Goal: Information Seeking & Learning: Find specific fact

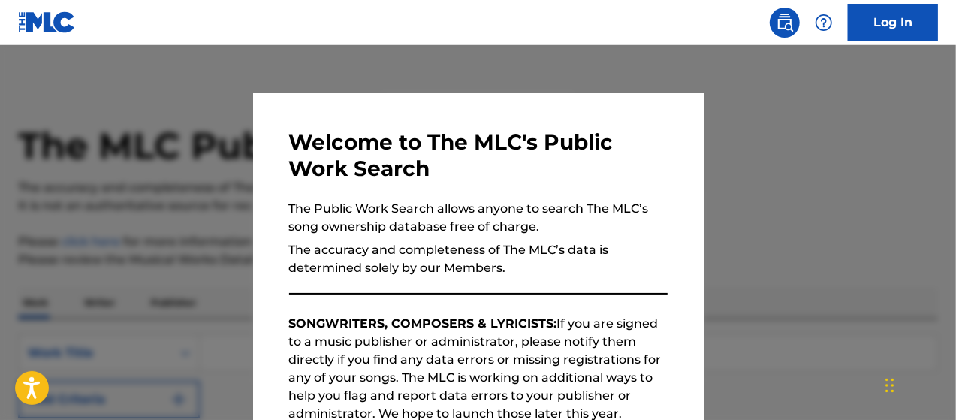
scroll to position [267, 0]
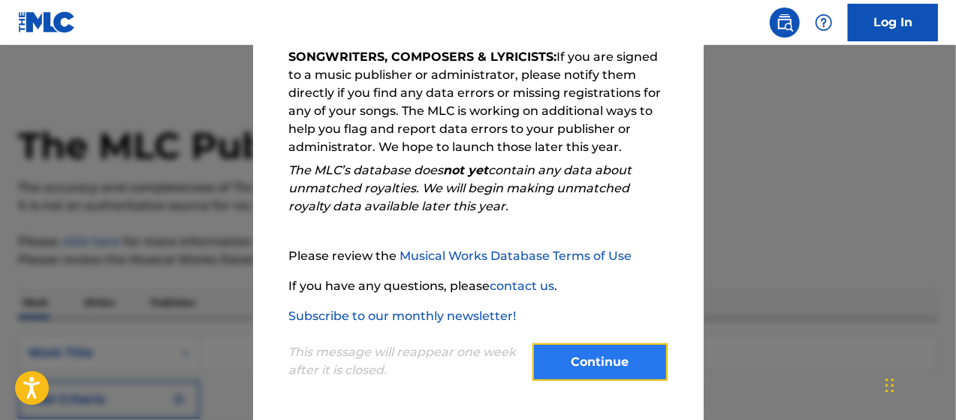
click at [587, 367] on button "Continue" at bounding box center [600, 362] width 135 height 38
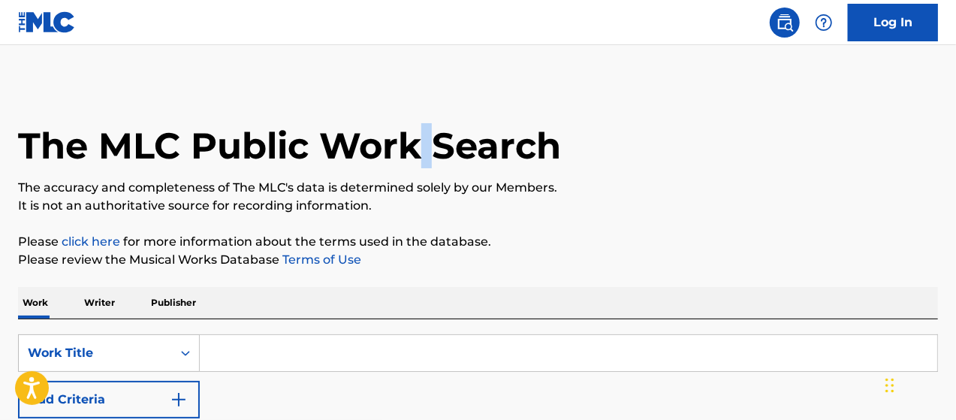
drag, startPoint x: 597, startPoint y: 1, endPoint x: 409, endPoint y: 67, distance: 199.1
click at [427, 56] on main "The MLC Public Work Search The accuracy and completeness of The MLC's data is d…" at bounding box center [478, 289] width 956 height 488
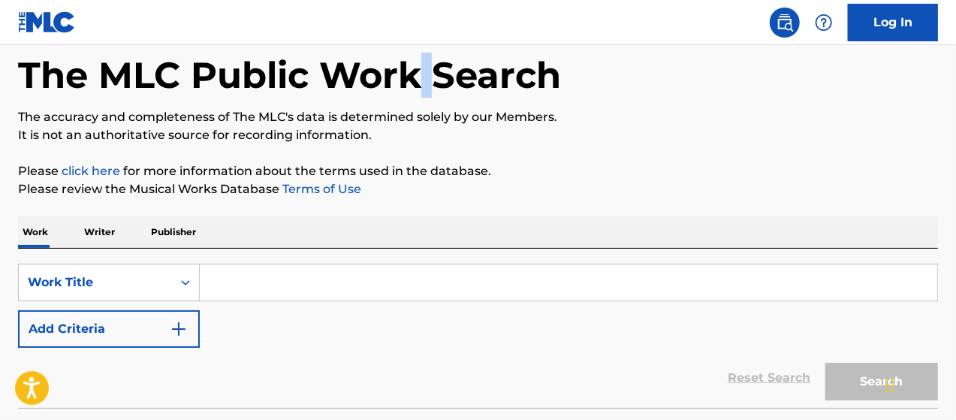
scroll to position [150, 0]
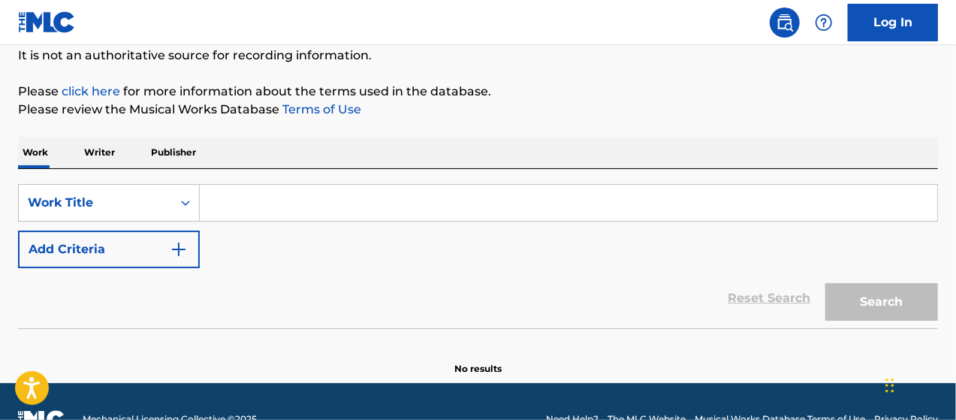
click at [290, 198] on input "Search Form" at bounding box center [569, 203] width 738 height 36
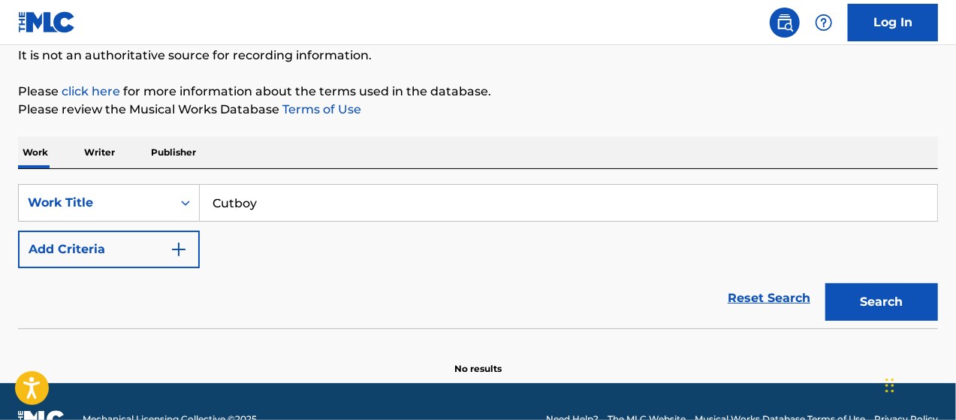
click at [826, 283] on button "Search" at bounding box center [882, 302] width 113 height 38
type input "Cut boy"
click at [826, 283] on button "Search" at bounding box center [882, 302] width 113 height 38
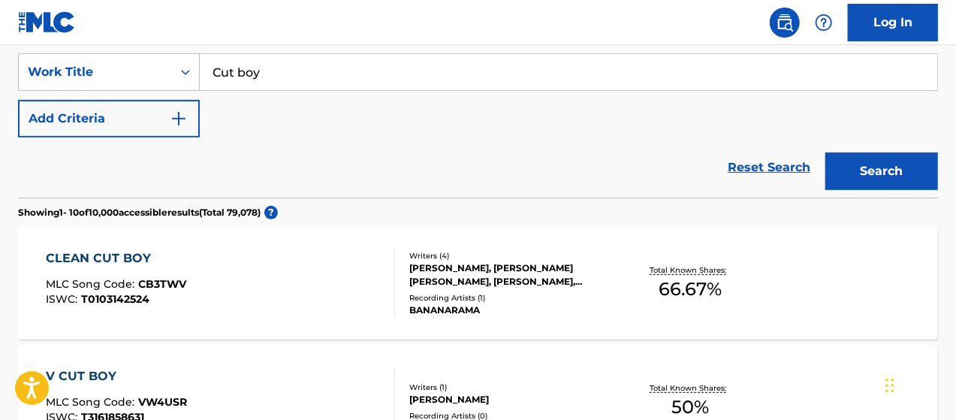
scroll to position [225, 0]
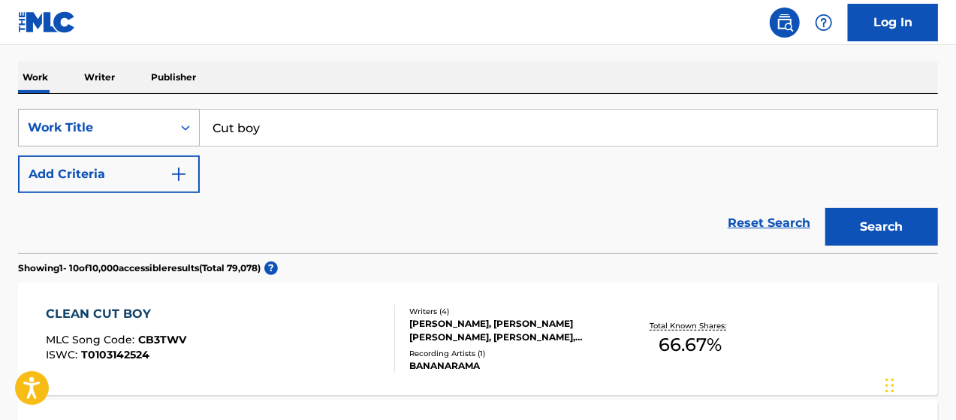
drag, startPoint x: 299, startPoint y: 122, endPoint x: 174, endPoint y: 113, distance: 125.0
click at [175, 113] on div "SearchWithCriteriabcc74e56-bac3-4d3f-8883-0bb4f767d760 Work Title Cut boy" at bounding box center [478, 128] width 920 height 38
click at [826, 208] on button "Search" at bounding box center [882, 227] width 113 height 38
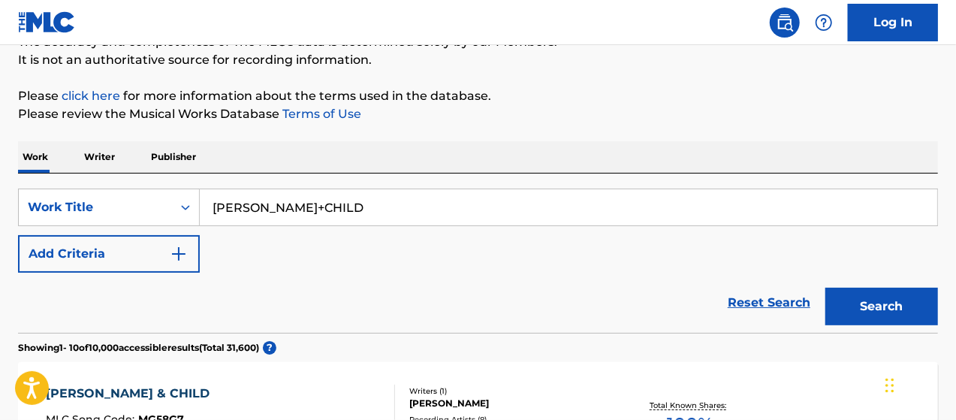
scroll to position [75, 0]
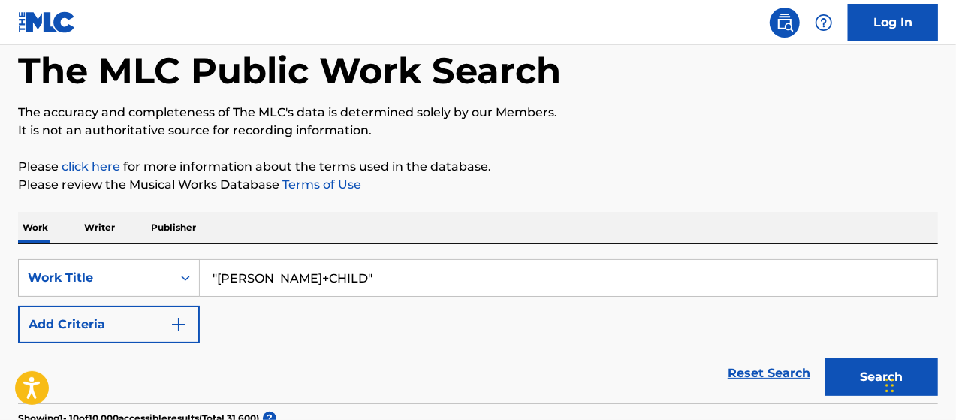
click at [826, 358] on button "Search" at bounding box center [882, 377] width 113 height 38
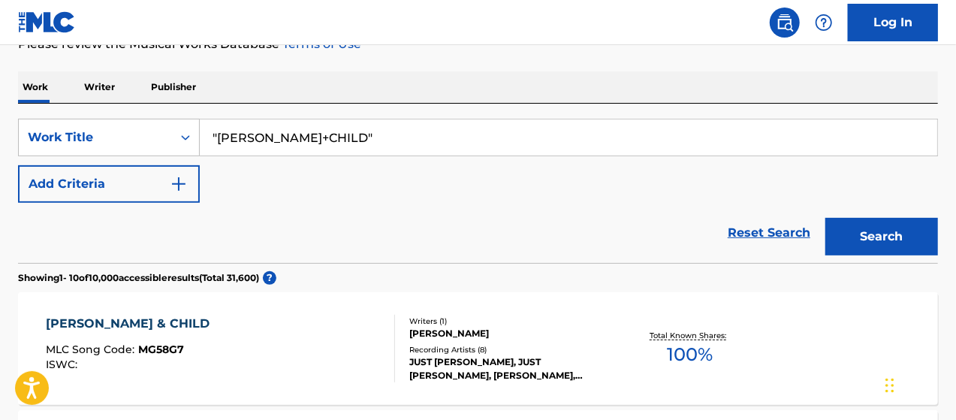
scroll to position [0, 0]
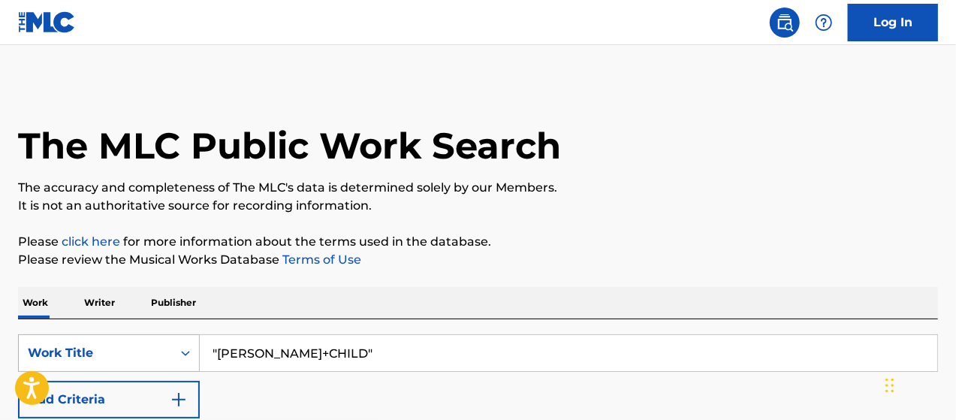
drag, startPoint x: 370, startPoint y: 352, endPoint x: 171, endPoint y: 348, distance: 199.1
click at [171, 350] on div "SearchWithCriteriabcc74e56-bac3-4d3f-8883-0bb4f767d760 Work Title "[PERSON_NAME…" at bounding box center [478, 353] width 920 height 38
type input "L"
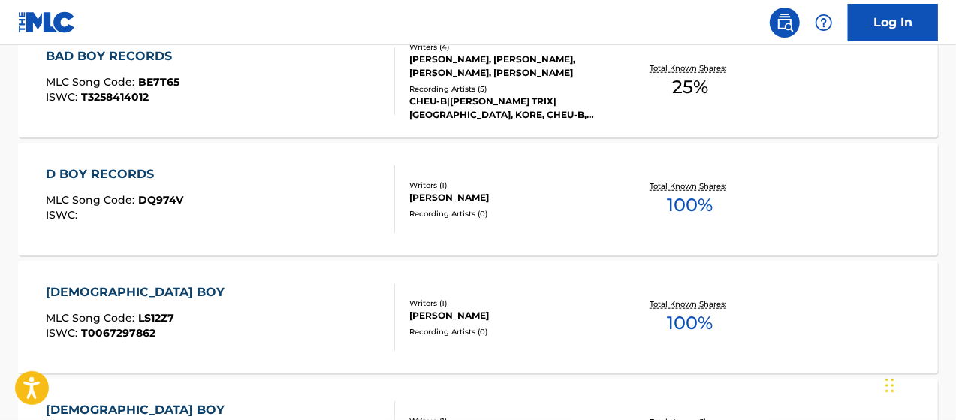
scroll to position [150, 0]
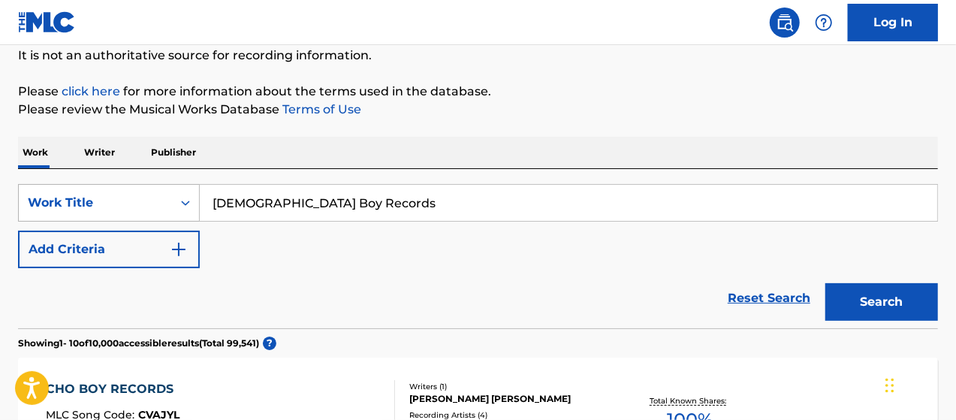
drag, startPoint x: 248, startPoint y: 207, endPoint x: 44, endPoint y: 198, distance: 203.8
click at [44, 203] on div "SearchWithCriteriabcc74e56-bac3-4d3f-8883-0bb4f767d760 Work Title [DEMOGRAPHIC_…" at bounding box center [478, 203] width 920 height 38
click at [826, 283] on button "Search" at bounding box center [882, 302] width 113 height 38
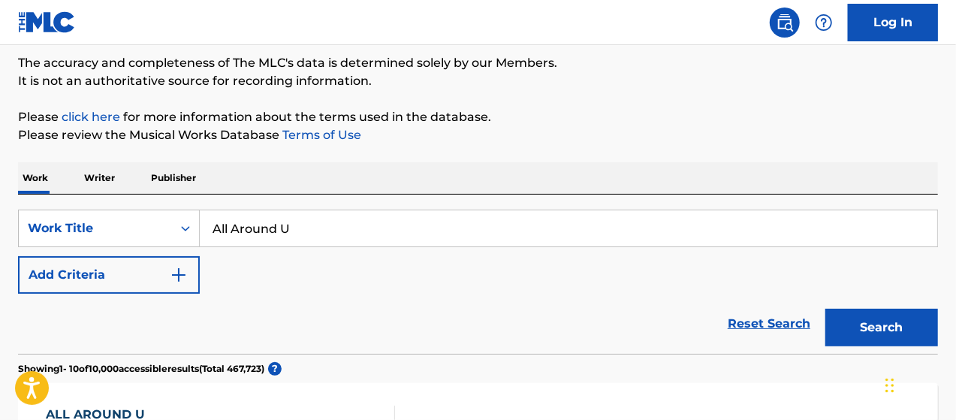
scroll to position [0, 0]
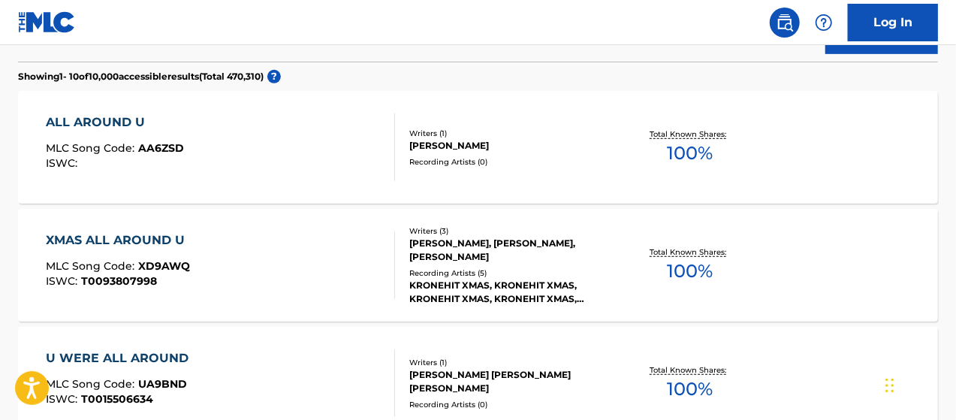
scroll to position [225, 0]
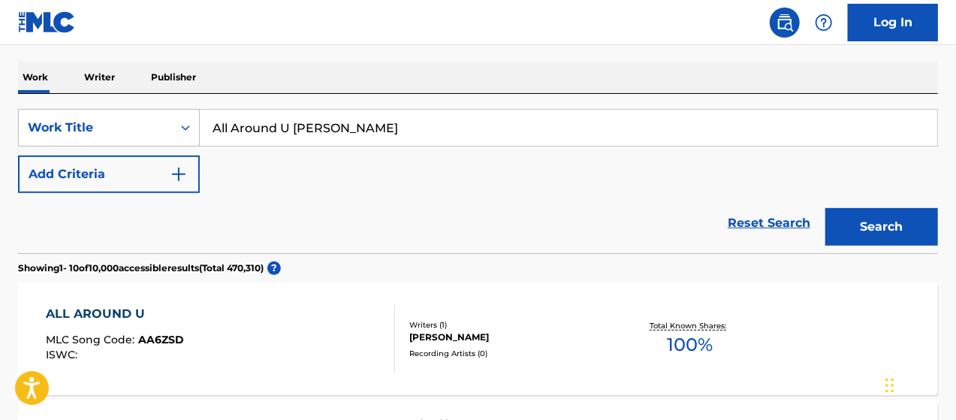
drag, startPoint x: 296, startPoint y: 123, endPoint x: 523, endPoint y: 116, distance: 227.0
click at [520, 122] on input "All Around U [PERSON_NAME]" at bounding box center [569, 128] width 738 height 36
drag, startPoint x: 282, startPoint y: 127, endPoint x: 164, endPoint y: 128, distance: 118.7
click at [164, 128] on div "SearchWithCriteriabcc74e56-bac3-4d3f-8883-0bb4f767d760 Work Title All Around U" at bounding box center [478, 128] width 920 height 38
paste input "Kisulagið ft. [GEOGRAPHIC_DATA]"
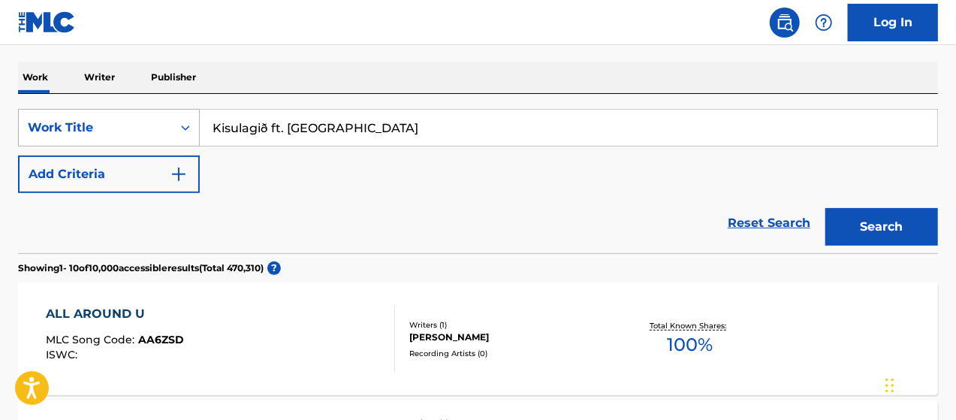
click at [826, 208] on button "Search" at bounding box center [882, 227] width 113 height 38
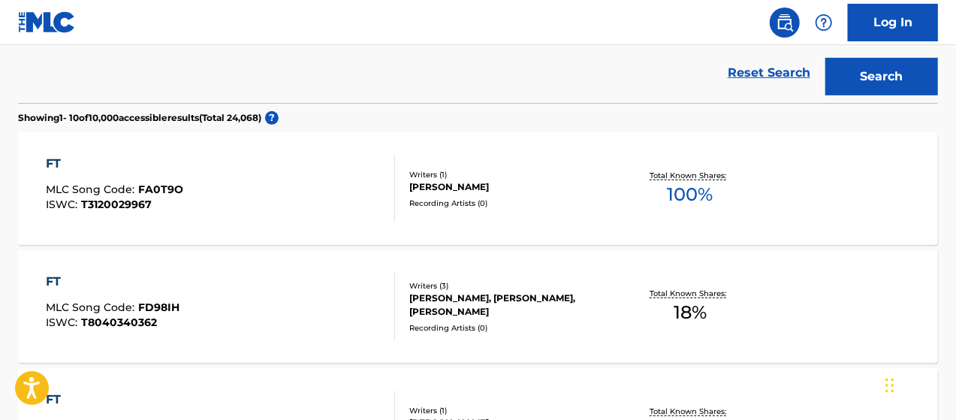
scroll to position [0, 0]
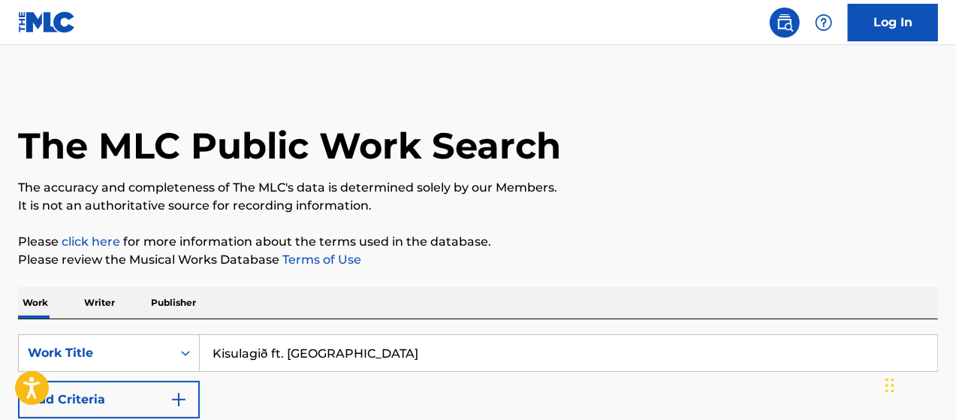
drag, startPoint x: 270, startPoint y: 353, endPoint x: 520, endPoint y: 325, distance: 251.0
click at [520, 325] on div "SearchWithCriteriabcc74e56-bac3-4d3f-8883-0bb4f767d760 Work Title Kisulagið ft.…" at bounding box center [478, 398] width 920 height 159
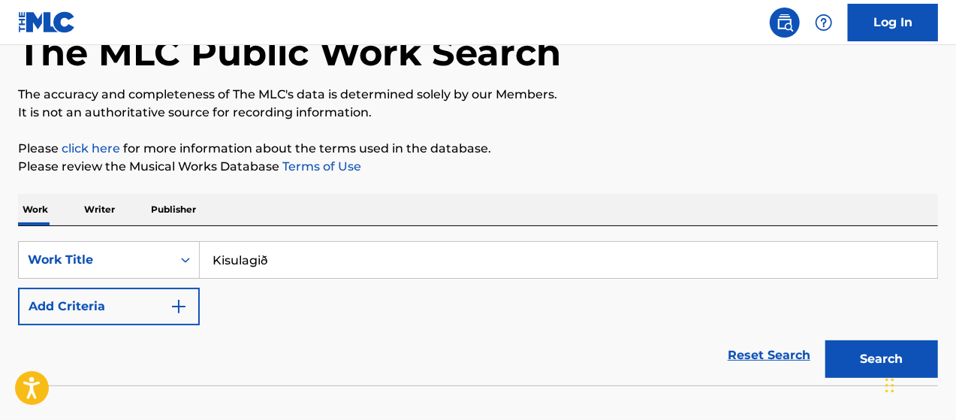
scroll to position [185, 0]
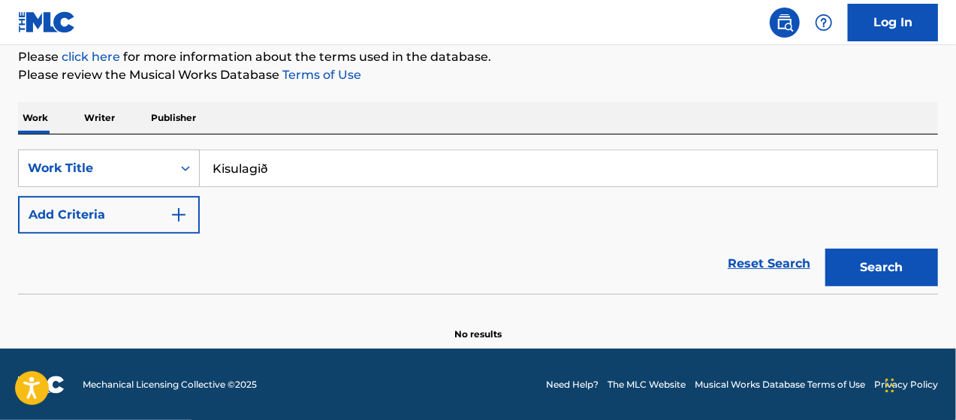
click at [273, 165] on input "Kisulagið" at bounding box center [569, 168] width 738 height 36
type input "Kisulagid"
click at [826, 249] on button "Search" at bounding box center [882, 268] width 113 height 38
drag, startPoint x: 356, startPoint y: 180, endPoint x: 200, endPoint y: 171, distance: 156.5
click at [200, 171] on input "Kisulagid" at bounding box center [569, 168] width 738 height 36
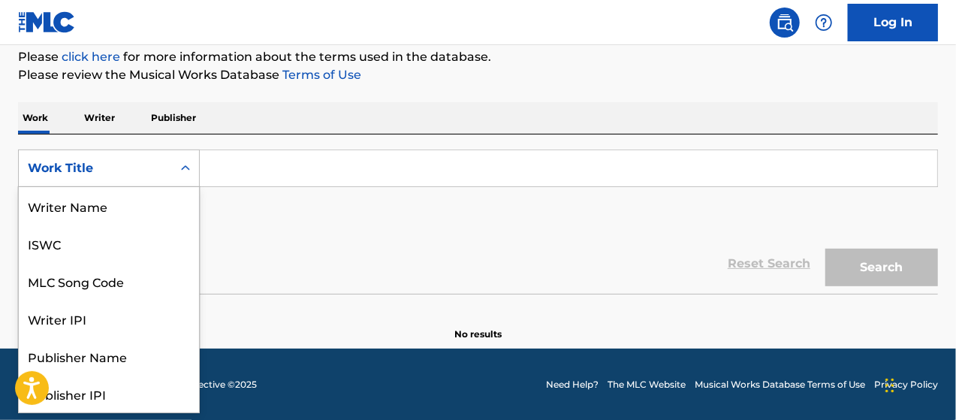
click at [185, 168] on icon "Search Form" at bounding box center [185, 167] width 9 height 5
click at [91, 116] on p "Writer" at bounding box center [100, 118] width 40 height 32
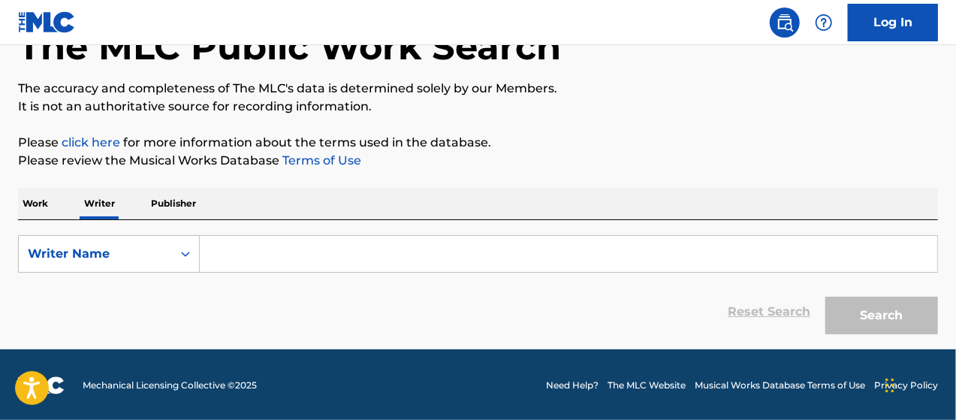
scroll to position [100, 0]
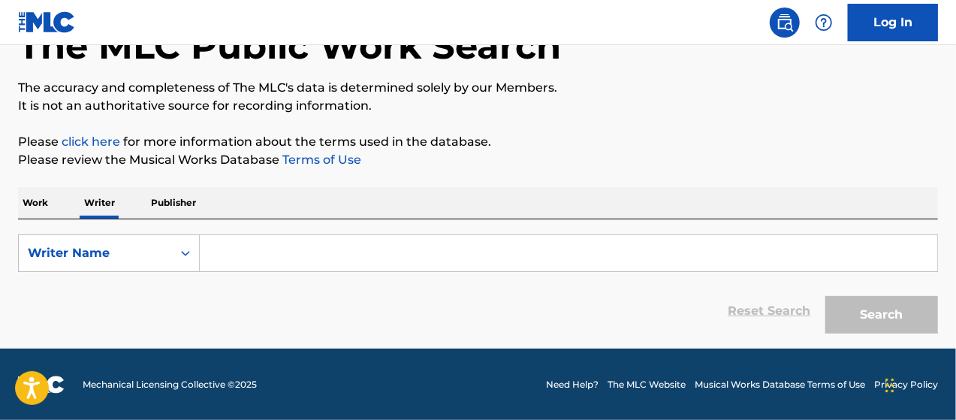
click at [313, 249] on input "Search Form" at bounding box center [569, 253] width 738 height 36
click at [177, 204] on p "Publisher" at bounding box center [173, 203] width 54 height 32
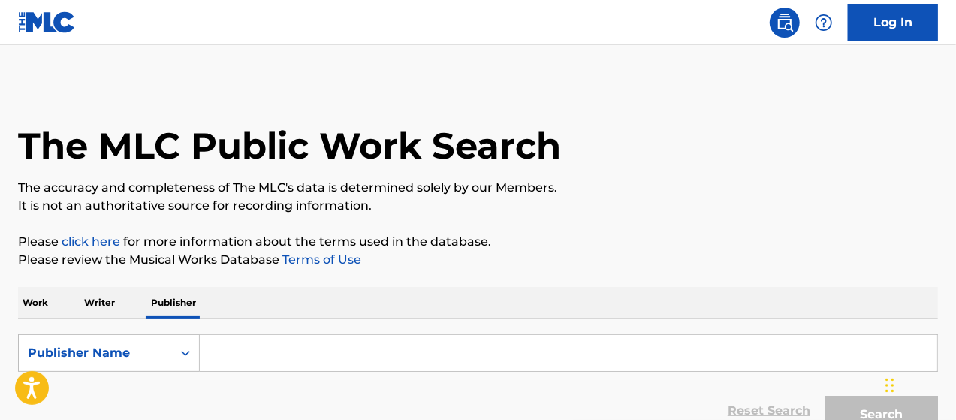
click at [252, 349] on input "Search Form" at bounding box center [569, 353] width 738 height 36
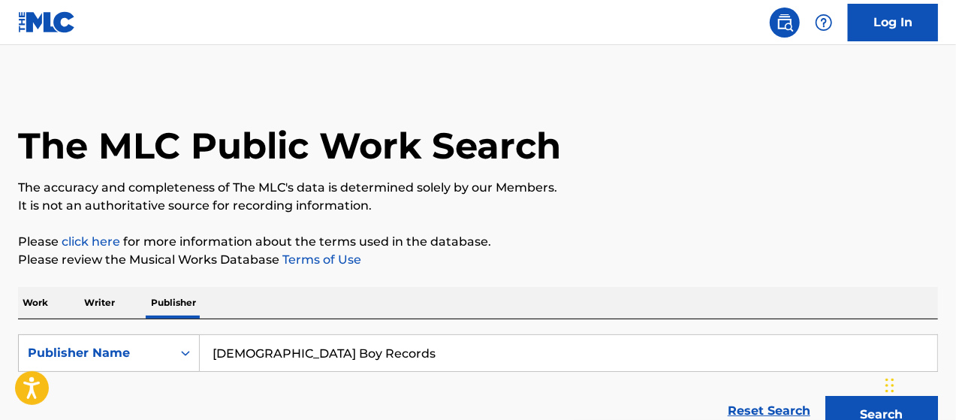
type input "[DEMOGRAPHIC_DATA] Boy Records"
click at [826, 396] on button "Search" at bounding box center [882, 415] width 113 height 38
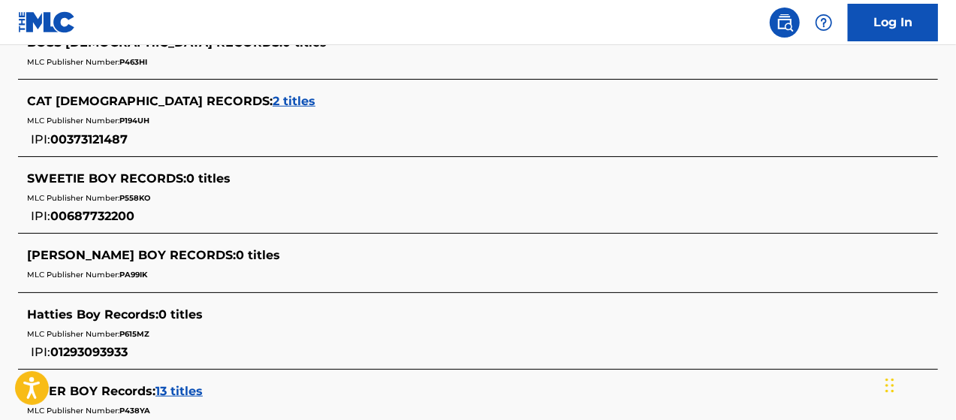
scroll to position [826, 0]
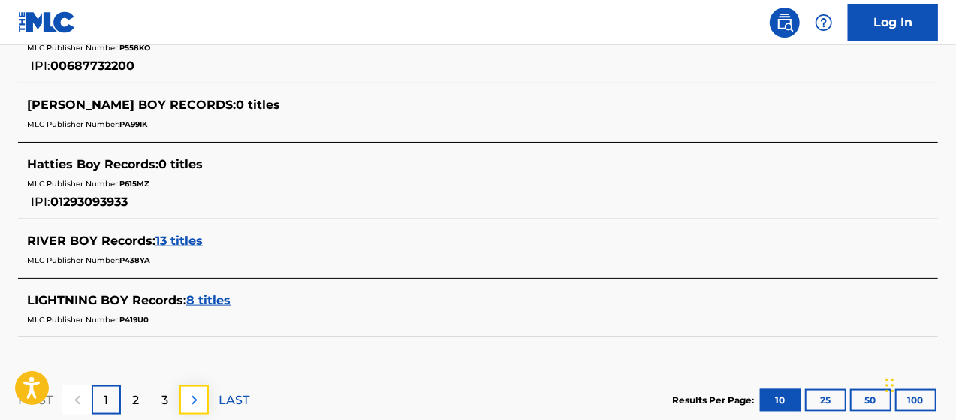
click at [192, 395] on img at bounding box center [195, 400] width 18 height 18
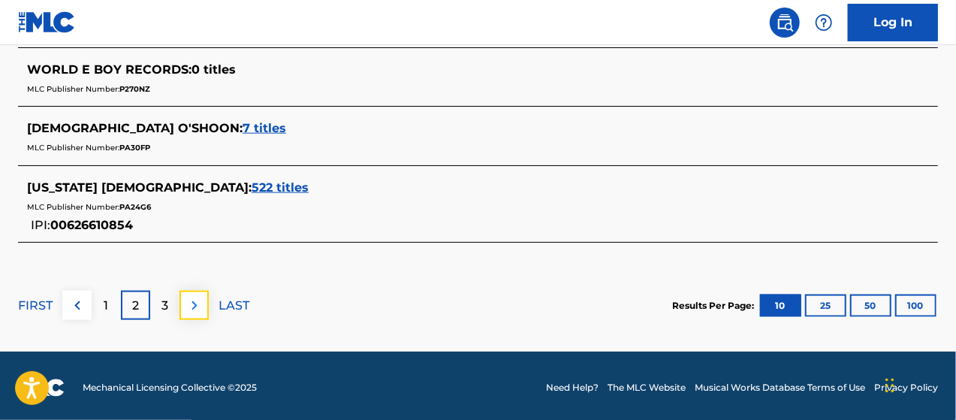
click at [187, 304] on img at bounding box center [195, 306] width 18 height 18
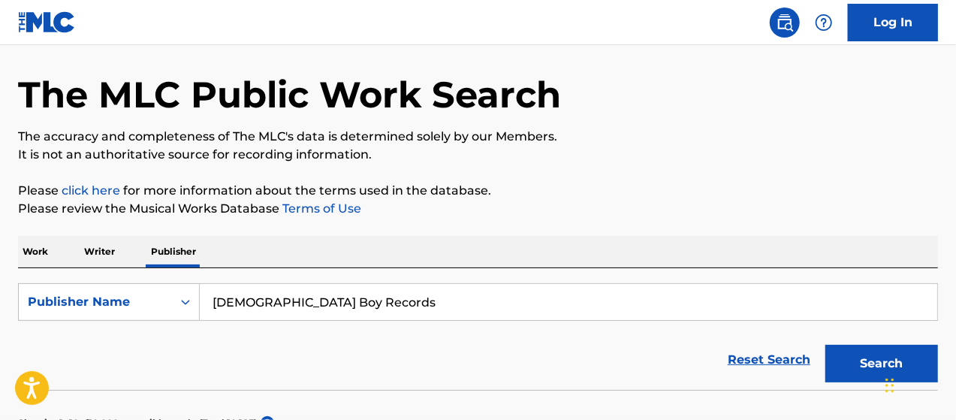
scroll to position [75, 0]
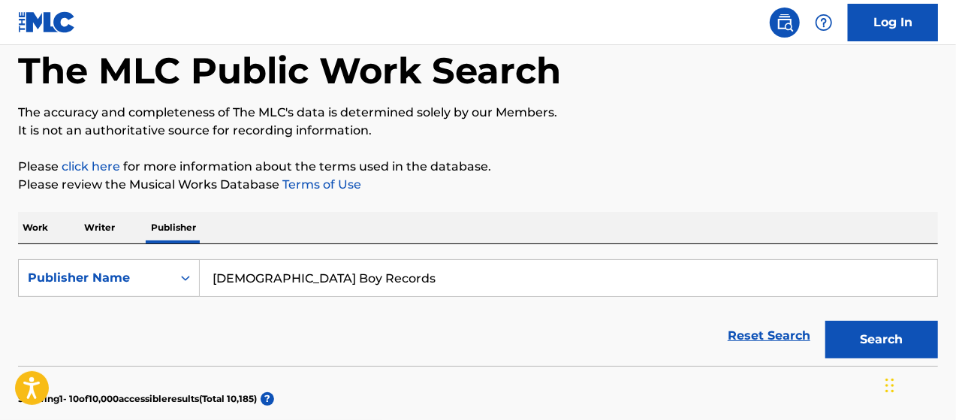
click at [108, 234] on p "Writer" at bounding box center [100, 228] width 40 height 32
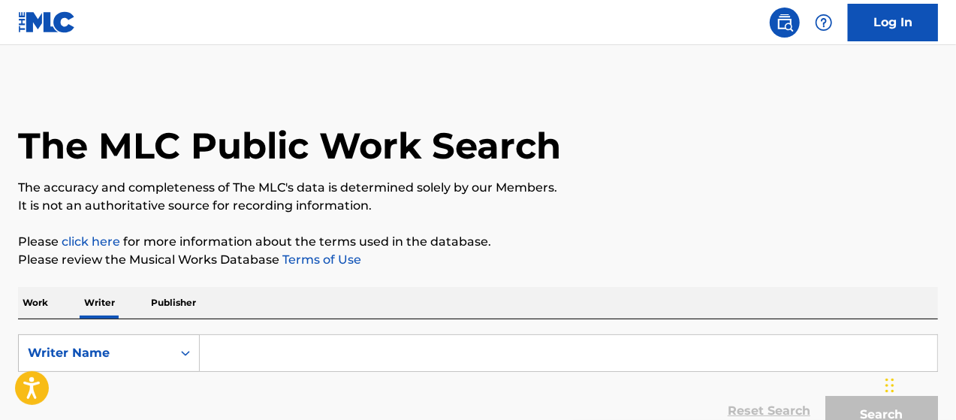
click at [288, 352] on input "Search Form" at bounding box center [569, 353] width 738 height 36
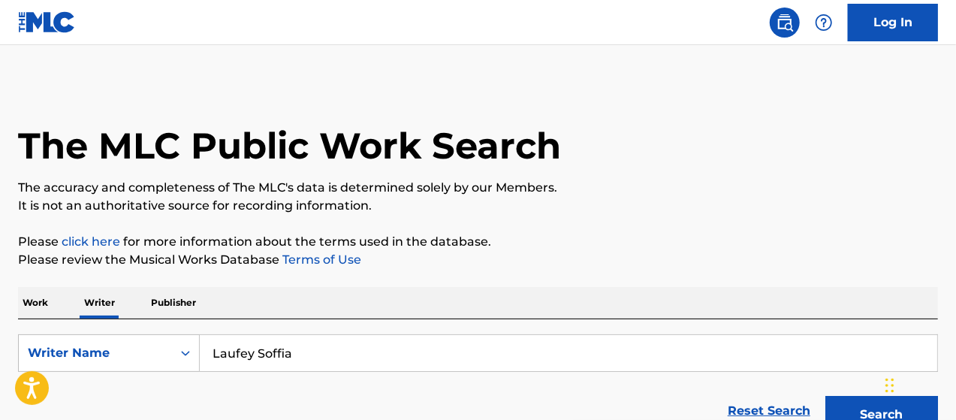
click at [826, 396] on button "Search" at bounding box center [882, 415] width 113 height 38
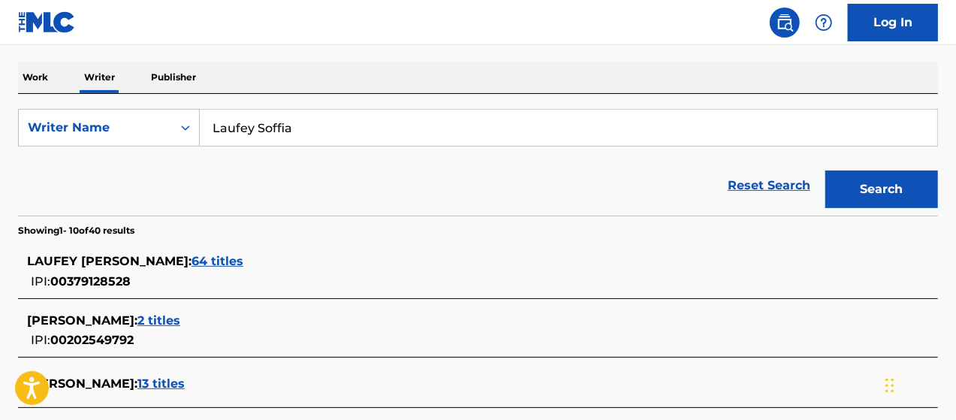
scroll to position [301, 0]
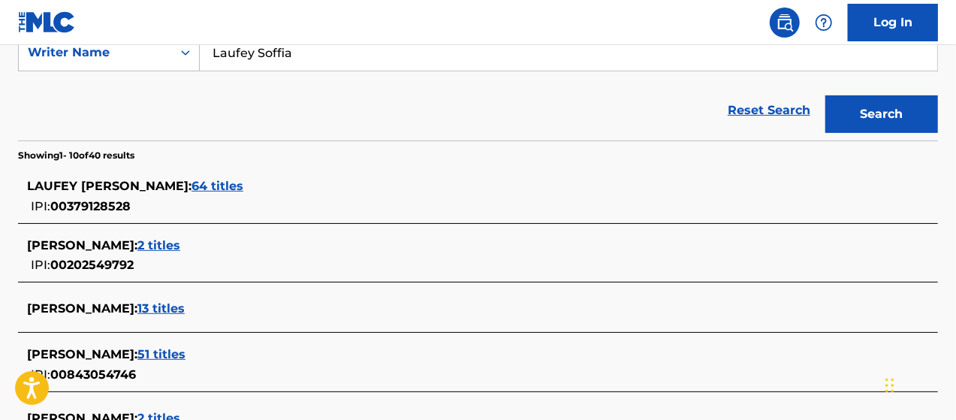
click at [243, 186] on span "64 titles" at bounding box center [218, 186] width 52 height 14
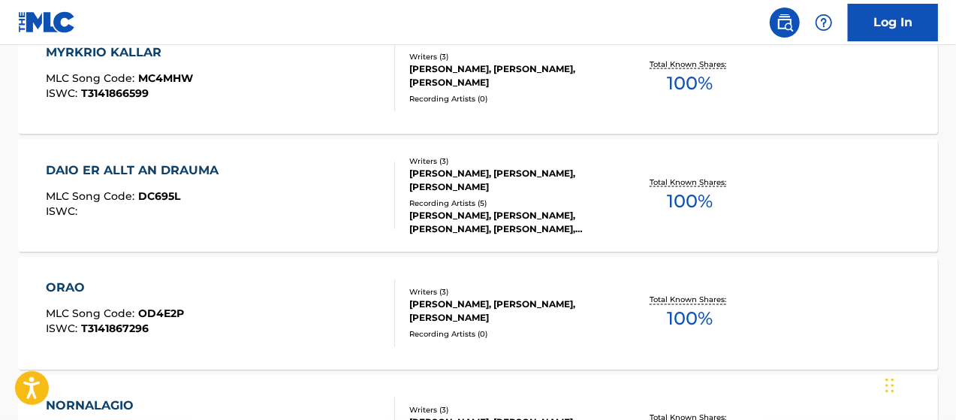
scroll to position [1418, 0]
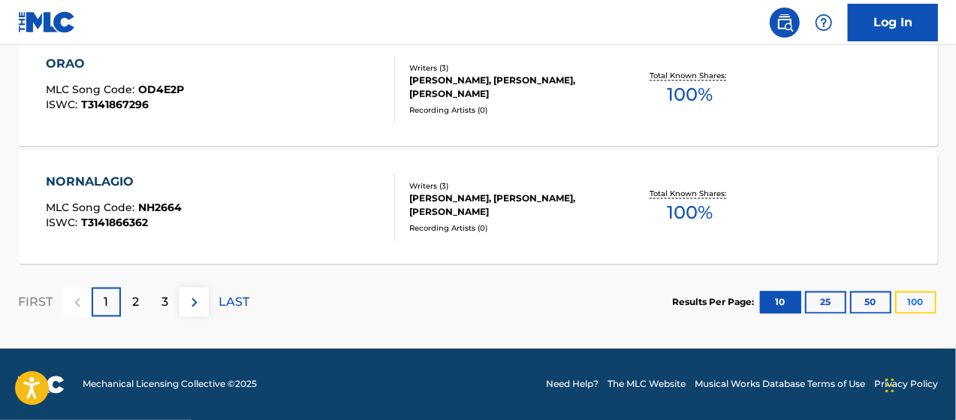
click at [911, 307] on button "100" at bounding box center [916, 302] width 41 height 23
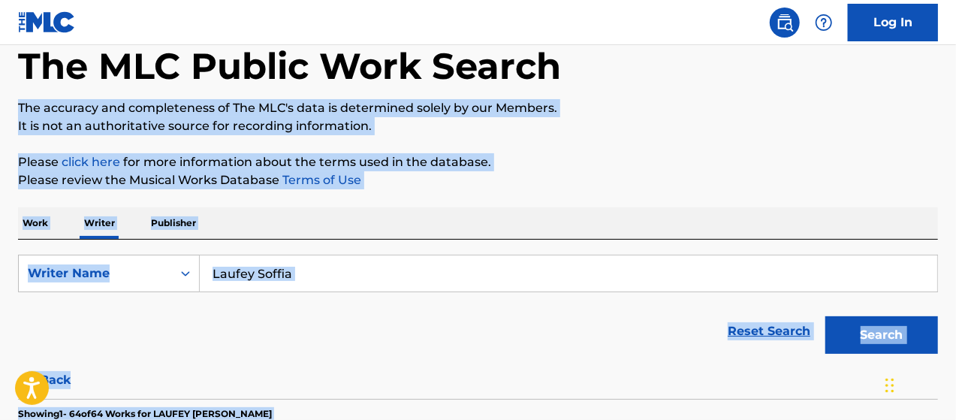
scroll to position [0, 0]
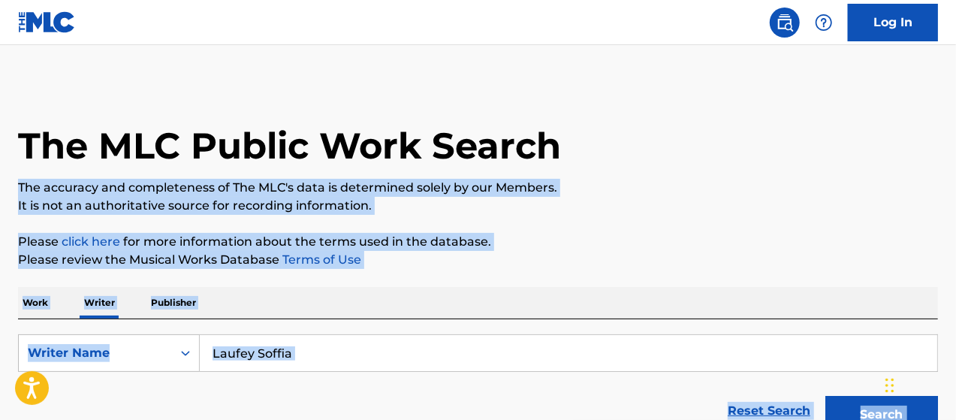
drag, startPoint x: 956, startPoint y: 84, endPoint x: 948, endPoint y: -28, distance: 112.2
click at [948, 0] on html "Accessibility Screen-Reader Guide, Feedback, and Issue Reporting | New window C…" at bounding box center [478, 210] width 956 height 420
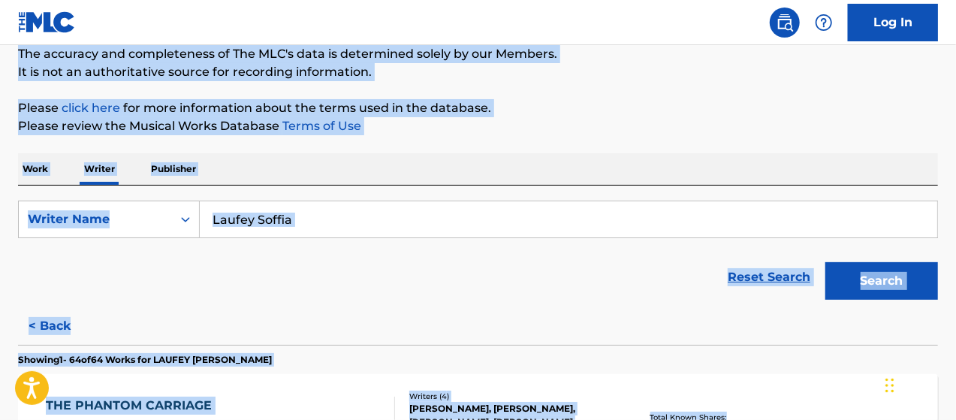
scroll to position [301, 0]
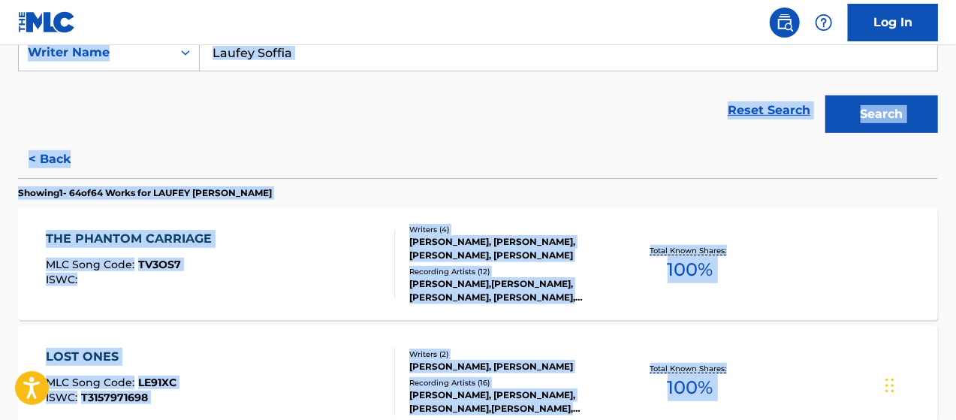
click at [542, 104] on div "Reset Search Search" at bounding box center [478, 110] width 920 height 60
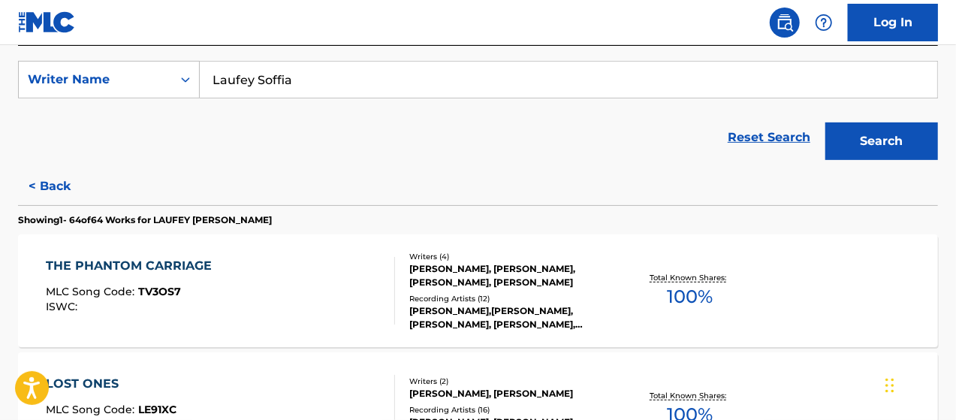
scroll to position [78, 0]
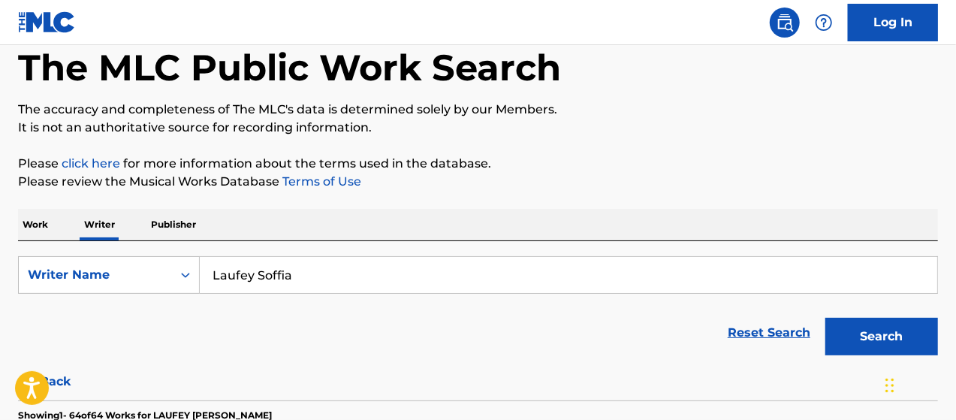
drag, startPoint x: 388, startPoint y: 275, endPoint x: 153, endPoint y: 308, distance: 236.7
click at [153, 309] on form "SearchWithCriteria5cf2af82-ae6b-4eda-98b2-06d0515f924e Writer Name [PERSON_NAME…" at bounding box center [478, 309] width 920 height 107
type input "[PERSON_NAME]"
click at [826, 318] on button "Search" at bounding box center [882, 337] width 113 height 38
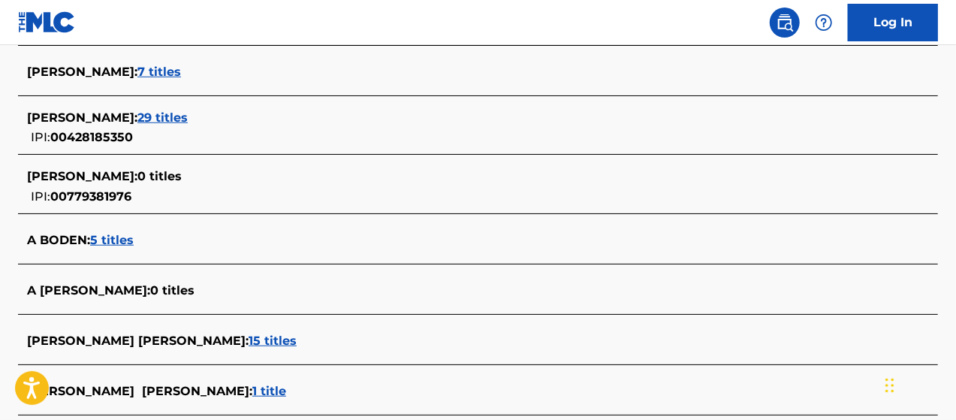
scroll to position [679, 0]
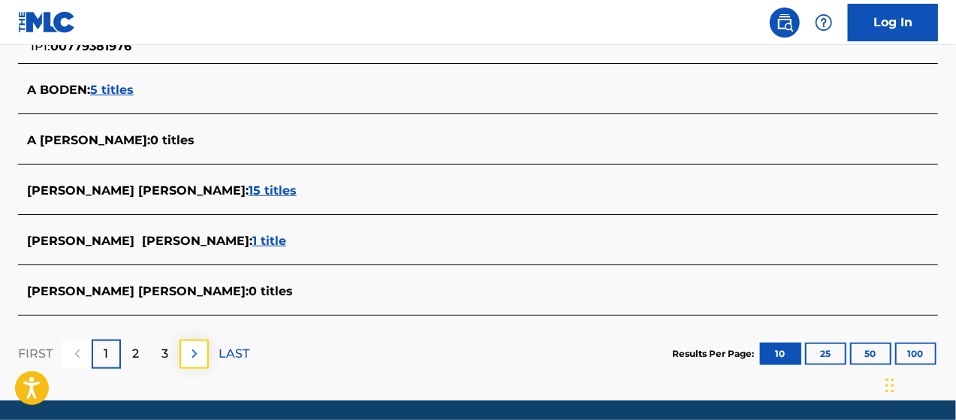
click at [202, 349] on img at bounding box center [195, 354] width 18 height 18
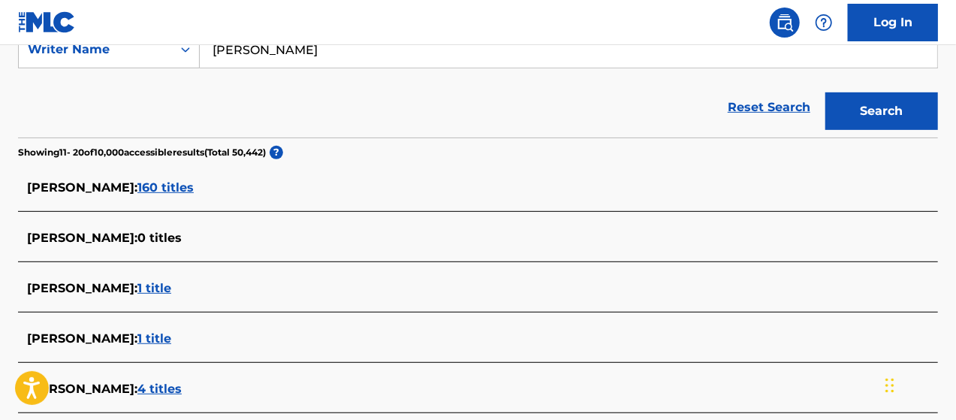
scroll to position [713, 0]
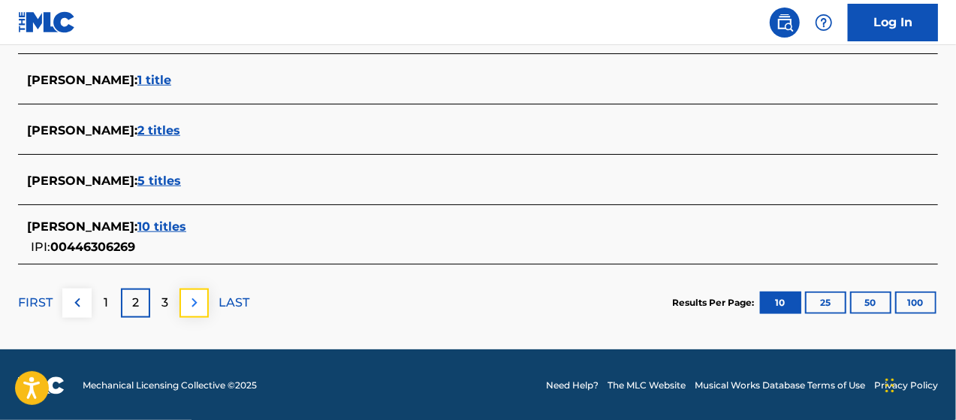
click at [192, 303] on img at bounding box center [195, 303] width 18 height 18
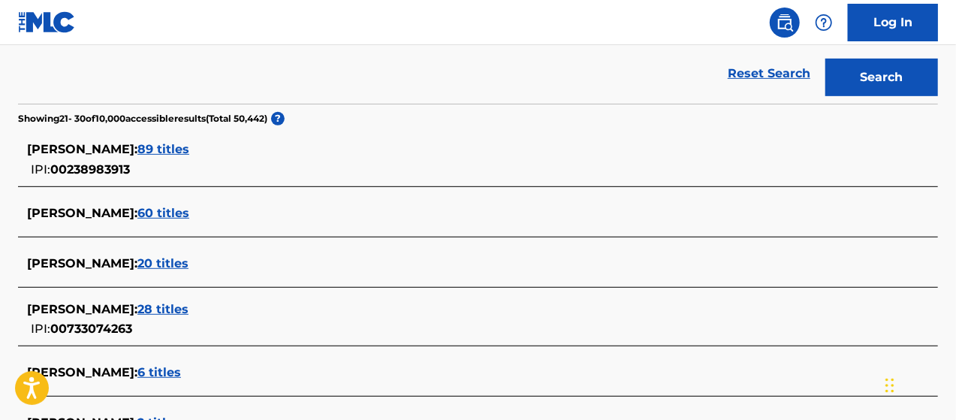
scroll to position [0, 0]
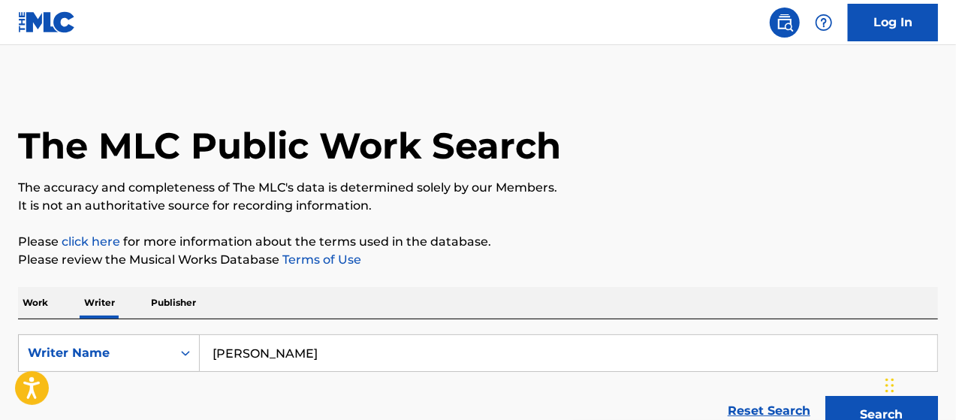
click at [26, 297] on p "Work" at bounding box center [35, 303] width 35 height 32
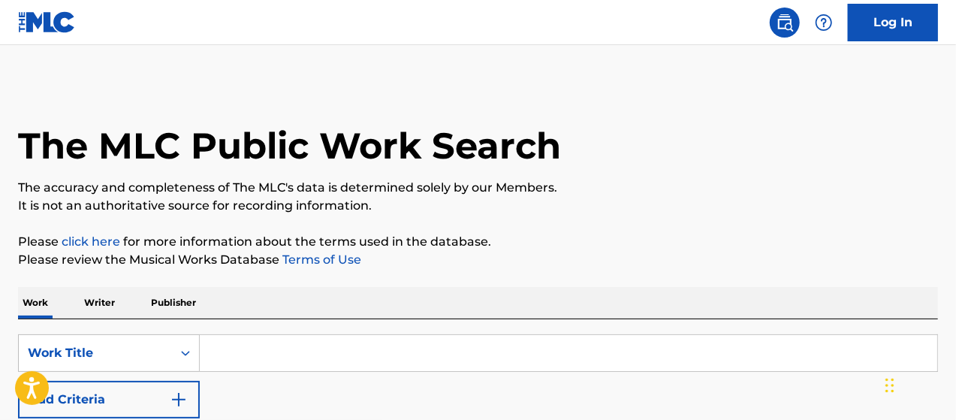
click at [322, 355] on input "Search Form" at bounding box center [569, 353] width 738 height 36
type input "Ruby Soho"
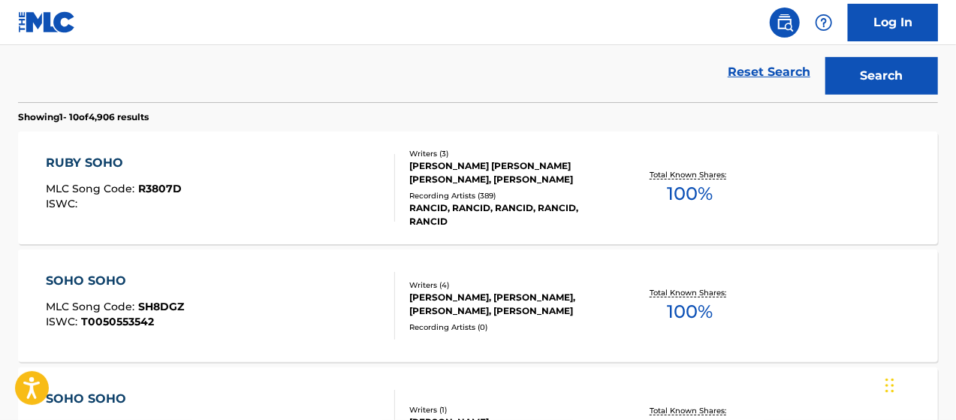
scroll to position [376, 0]
click at [110, 162] on div "RUBY SOHO" at bounding box center [114, 164] width 136 height 18
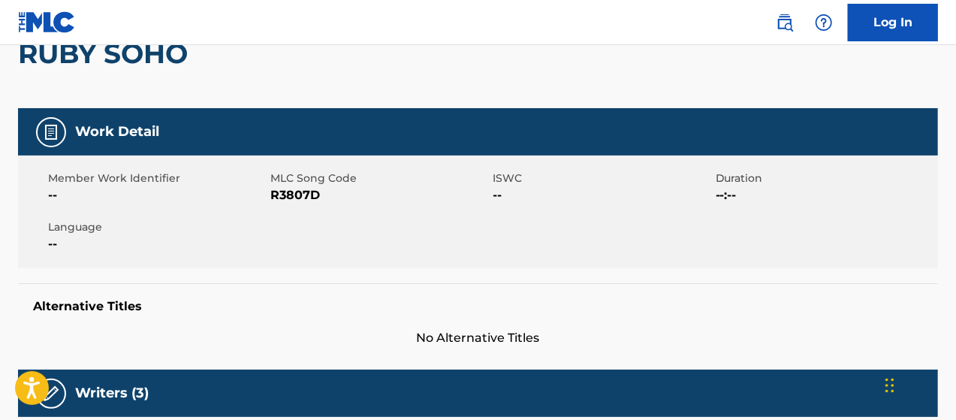
scroll to position [145, 0]
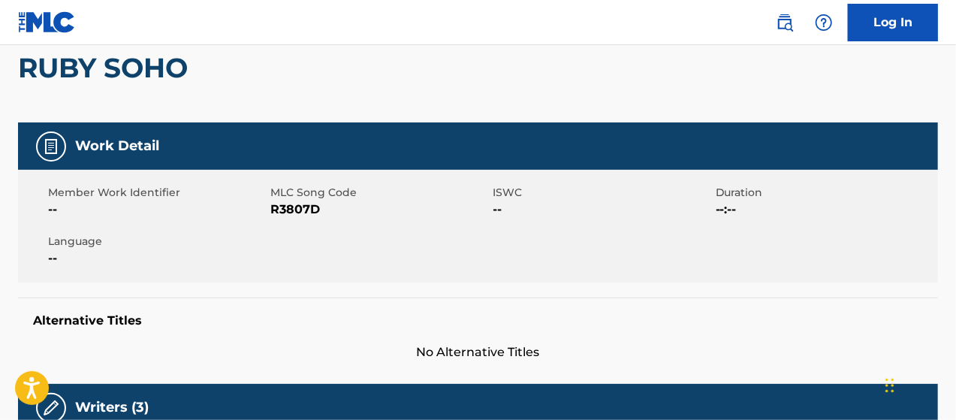
scroll to position [415, 0]
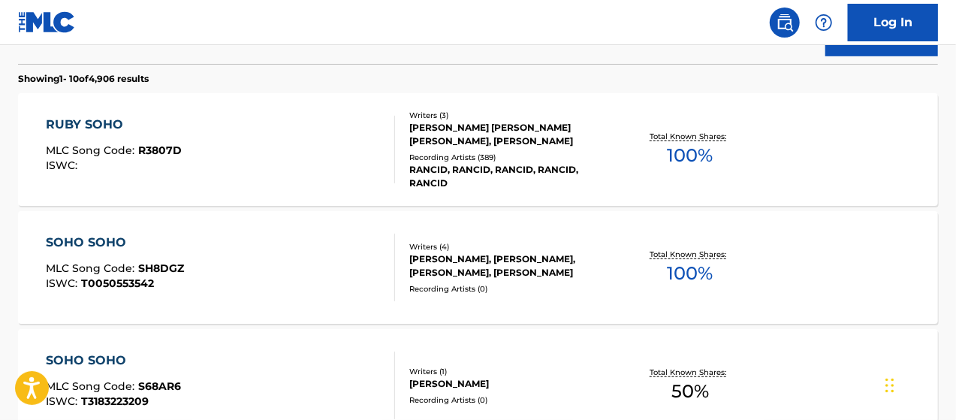
click at [517, 133] on div "[PERSON_NAME] [PERSON_NAME] [PERSON_NAME], [PERSON_NAME]" at bounding box center [511, 134] width 204 height 27
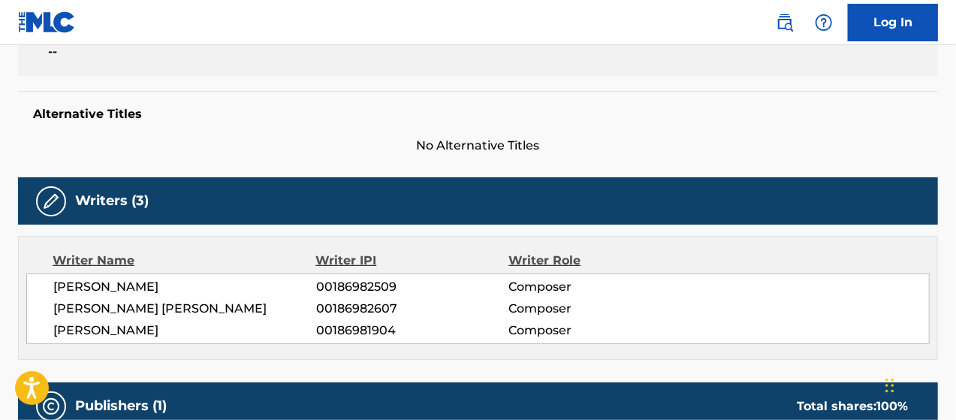
scroll to position [376, 0]
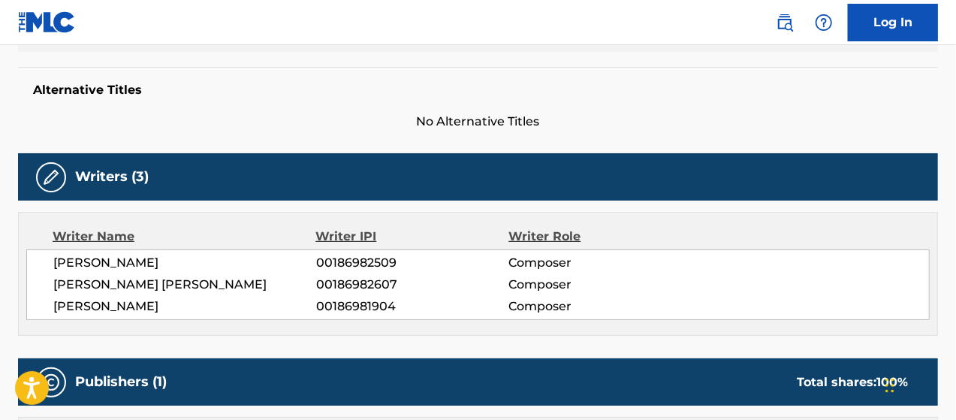
drag, startPoint x: 200, startPoint y: 309, endPoint x: 54, endPoint y: 262, distance: 153.0
click at [54, 262] on div "[PERSON_NAME] 00186982509 Composer [PERSON_NAME] [PERSON_NAME] 00186982607 Comp…" at bounding box center [478, 284] width 904 height 71
copy div "[PERSON_NAME] 00186982509 Composer [PERSON_NAME] [PERSON_NAME] 00186982607 Comp…"
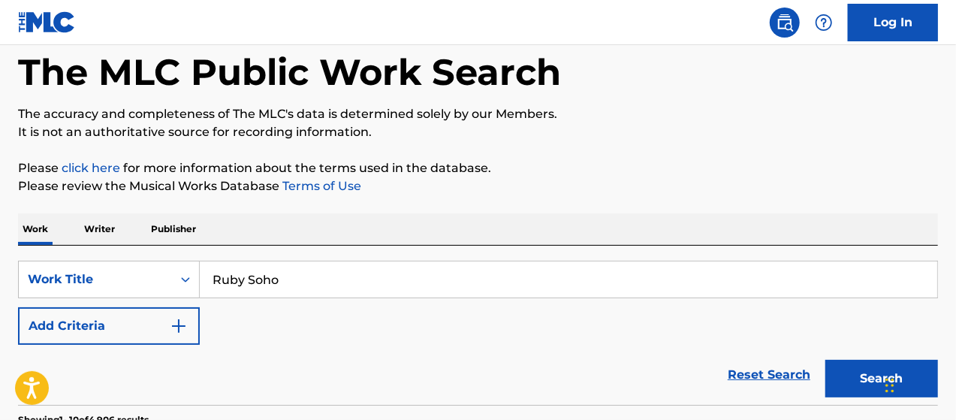
scroll to position [153, 0]
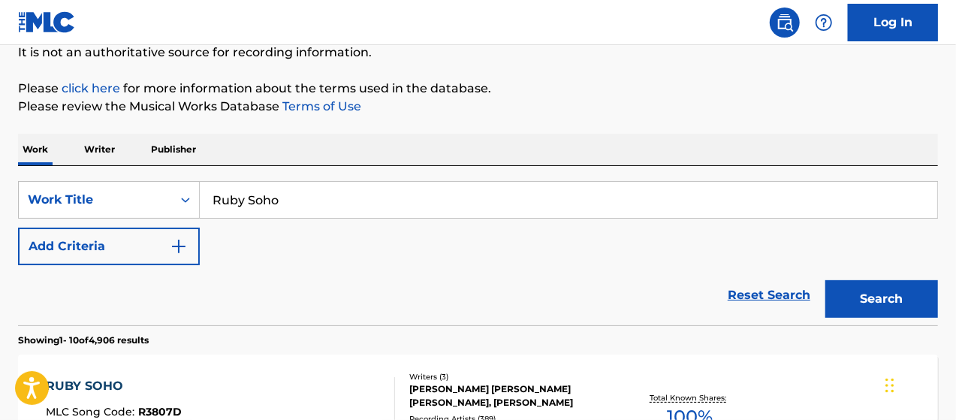
drag, startPoint x: 265, startPoint y: 207, endPoint x: 204, endPoint y: 207, distance: 61.6
click at [204, 207] on input "Ruby Soho" at bounding box center [569, 200] width 738 height 36
type input "[PERSON_NAME]"
click at [826, 280] on button "Search" at bounding box center [882, 299] width 113 height 38
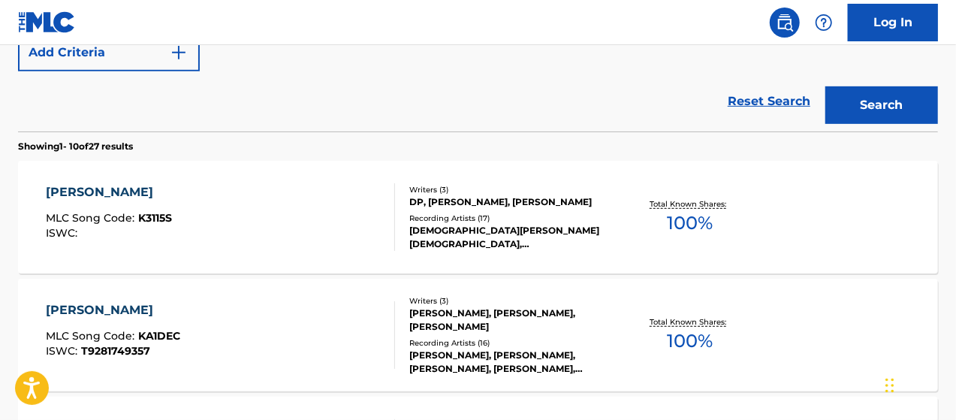
scroll to position [379, 0]
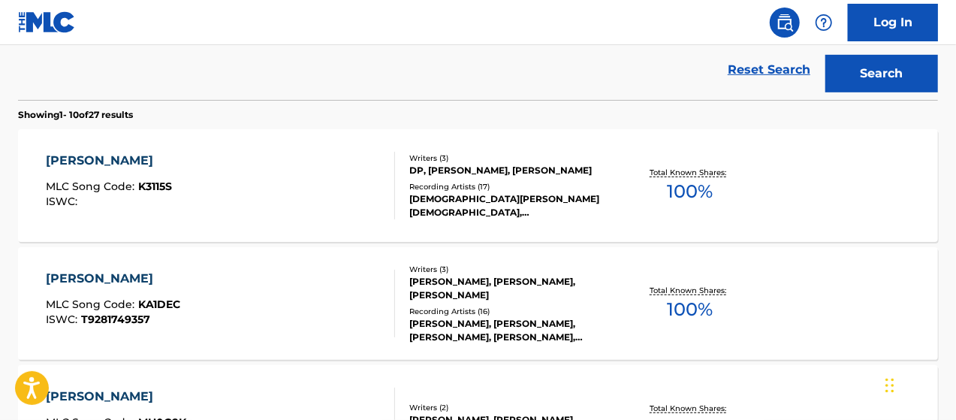
click at [459, 292] on div "[PERSON_NAME], [PERSON_NAME], [PERSON_NAME]" at bounding box center [511, 288] width 204 height 27
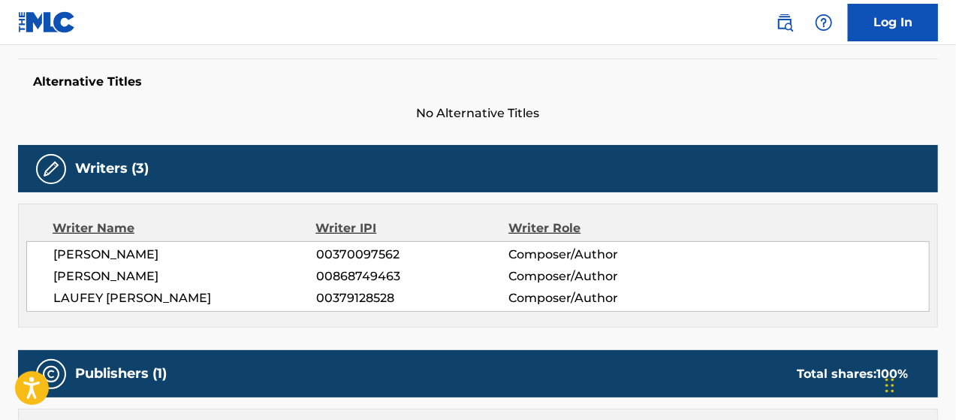
scroll to position [451, 0]
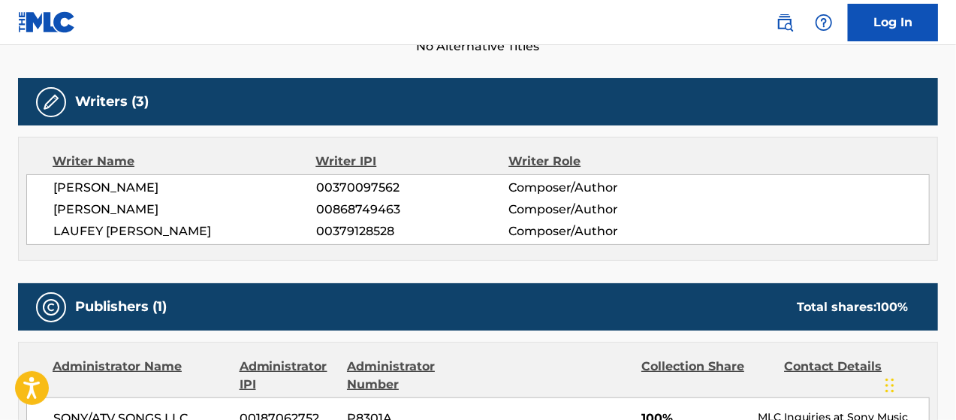
drag, startPoint x: 254, startPoint y: 231, endPoint x: 56, endPoint y: 224, distance: 198.5
click at [56, 224] on span "LAUFEY [PERSON_NAME]" at bounding box center [184, 231] width 263 height 18
copy span "LAUFEY [PERSON_NAME]"
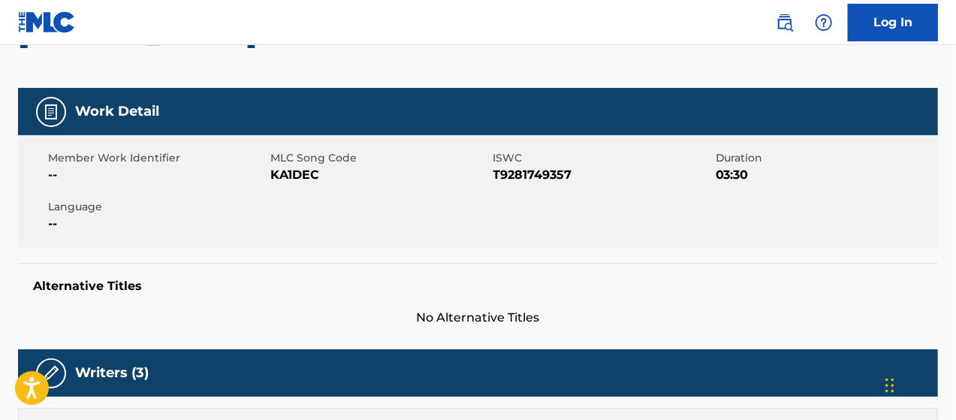
scroll to position [0, 0]
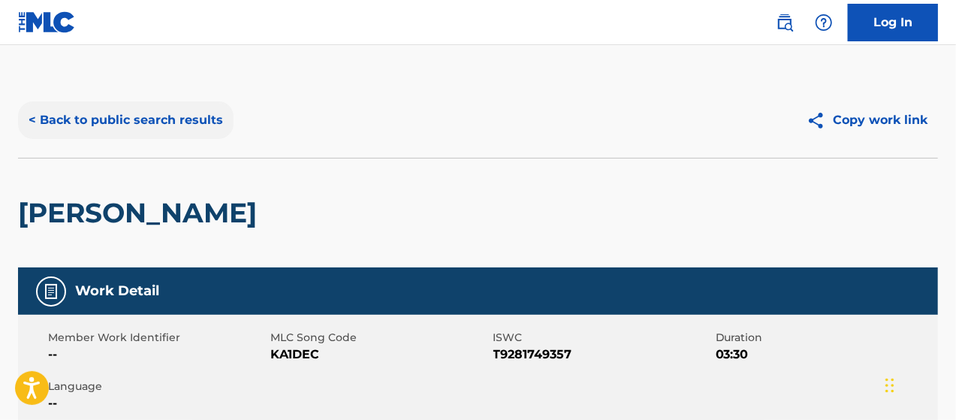
click at [158, 119] on button "< Back to public search results" at bounding box center [126, 120] width 216 height 38
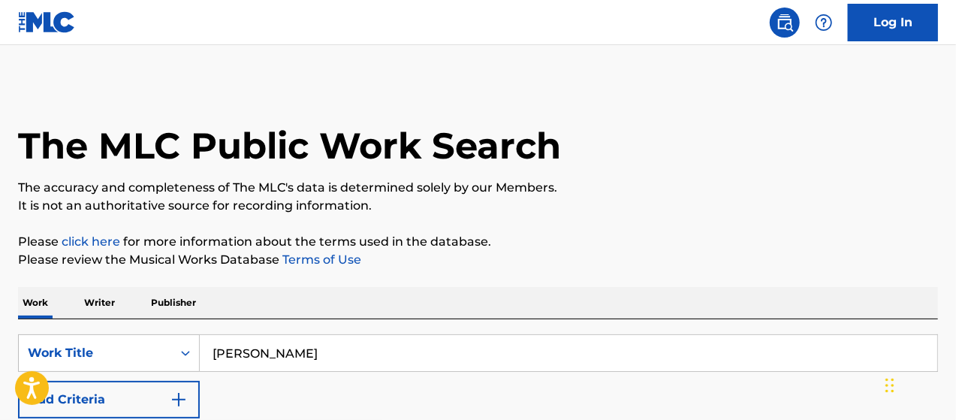
scroll to position [150, 0]
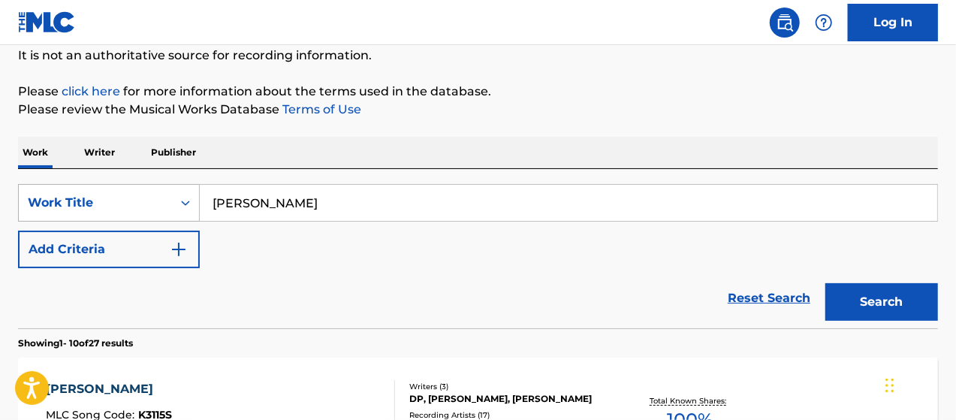
drag, startPoint x: 355, startPoint y: 204, endPoint x: 153, endPoint y: 204, distance: 202.1
click at [153, 204] on div "SearchWithCriteriabcc74e56-bac3-4d3f-8883-0bb4f767d760 Work Title [PERSON_NAME]" at bounding box center [478, 203] width 920 height 38
paste input "[PERSON_NAME]"
type input "[PERSON_NAME]"
click at [96, 150] on p "Writer" at bounding box center [100, 153] width 40 height 32
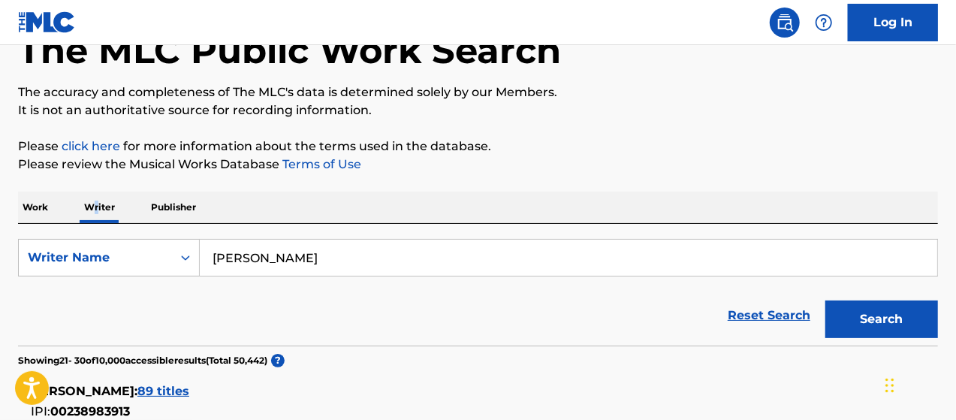
scroll to position [150, 0]
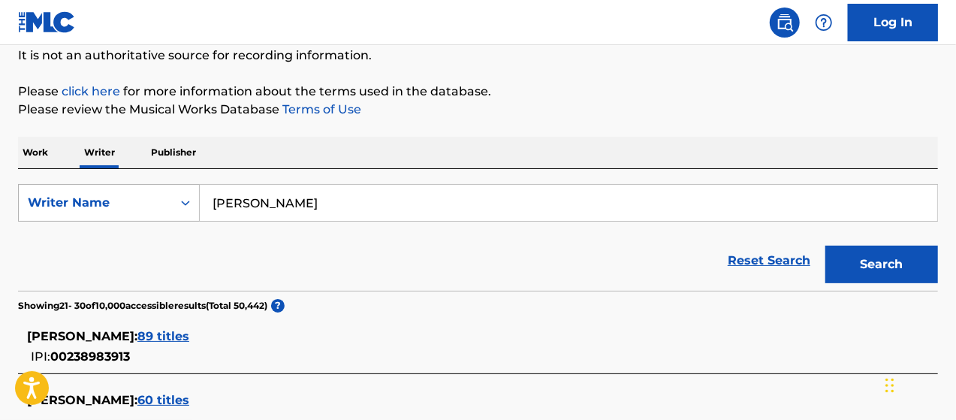
drag, startPoint x: 384, startPoint y: 195, endPoint x: 162, endPoint y: 204, distance: 221.8
click at [162, 204] on div "SearchWithCriteria5cf2af82-ae6b-4eda-98b2-06d0515f924e Writer Name [PERSON_NAME]" at bounding box center [478, 203] width 920 height 38
paste input "[PERSON_NAME]"
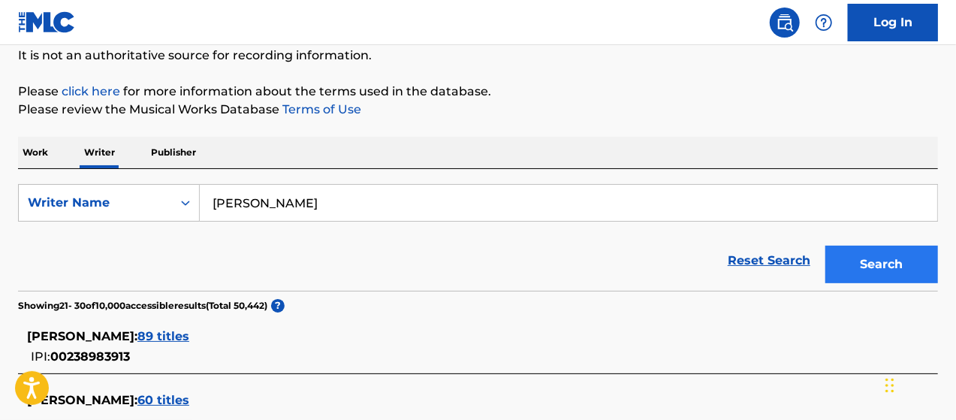
type input "[PERSON_NAME]"
click at [901, 276] on button "Search" at bounding box center [882, 265] width 113 height 38
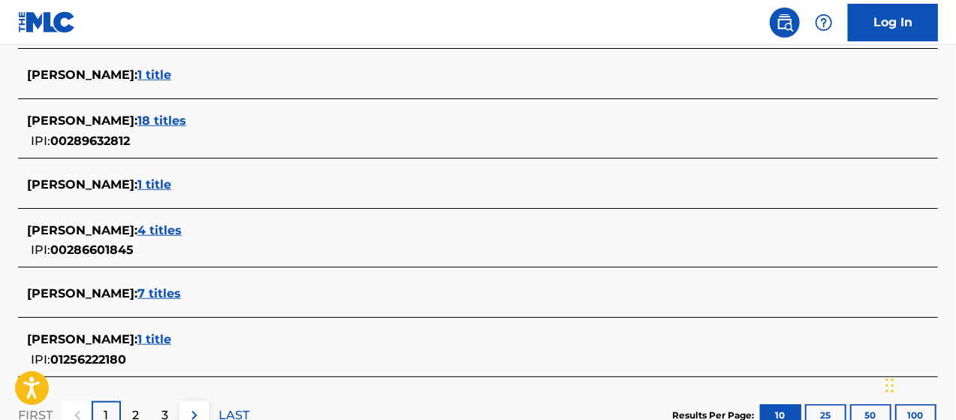
scroll to position [729, 0]
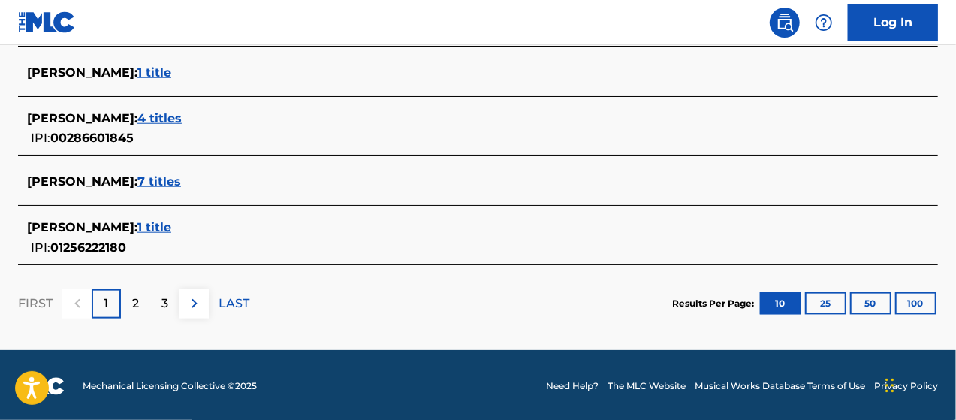
click at [171, 224] on span "1 title" at bounding box center [154, 227] width 34 height 14
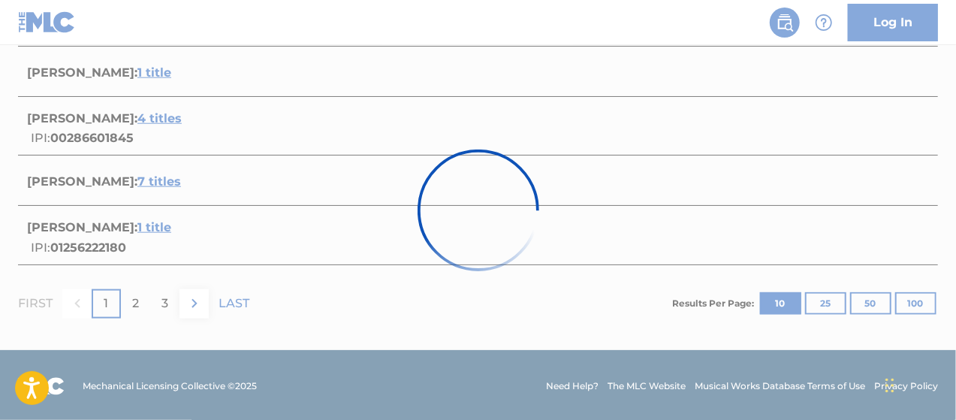
scroll to position [350, 0]
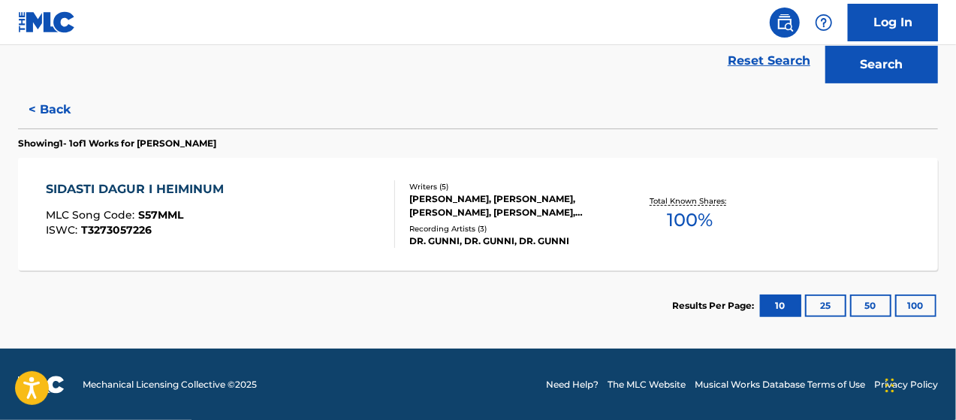
click at [197, 183] on div "SIDASTI DAGUR I HEIMINUM" at bounding box center [139, 189] width 186 height 18
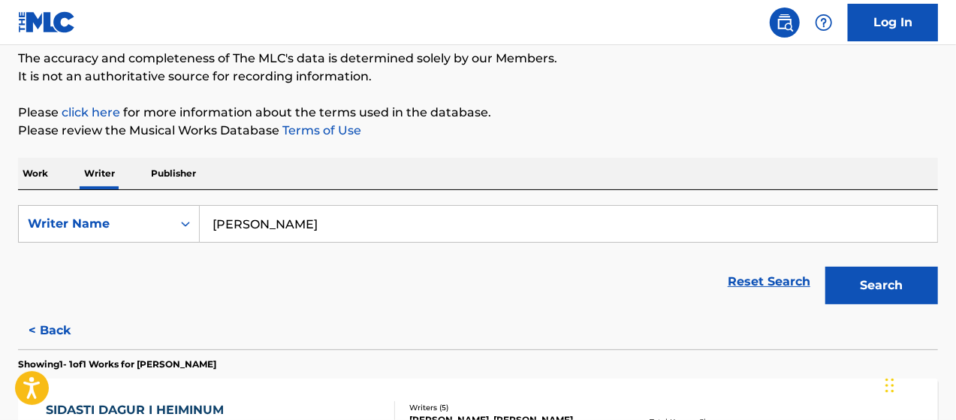
scroll to position [125, 0]
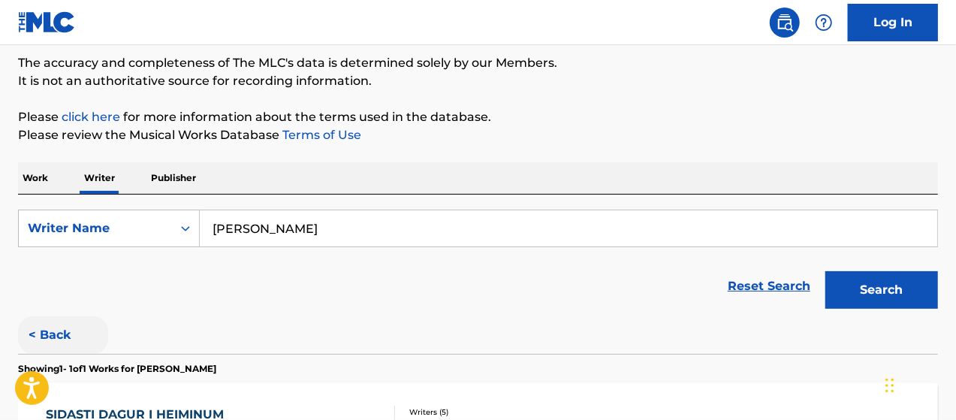
click at [48, 332] on button "< Back" at bounding box center [63, 335] width 90 height 38
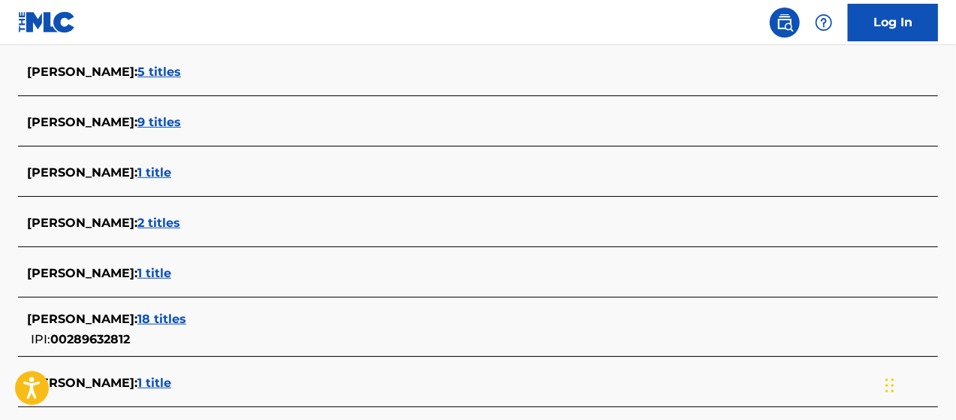
scroll to position [425, 0]
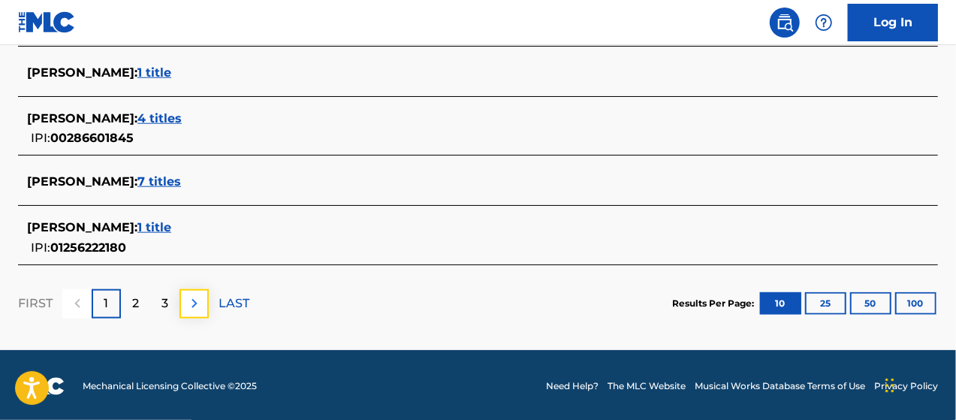
click at [193, 301] on img at bounding box center [195, 303] width 18 height 18
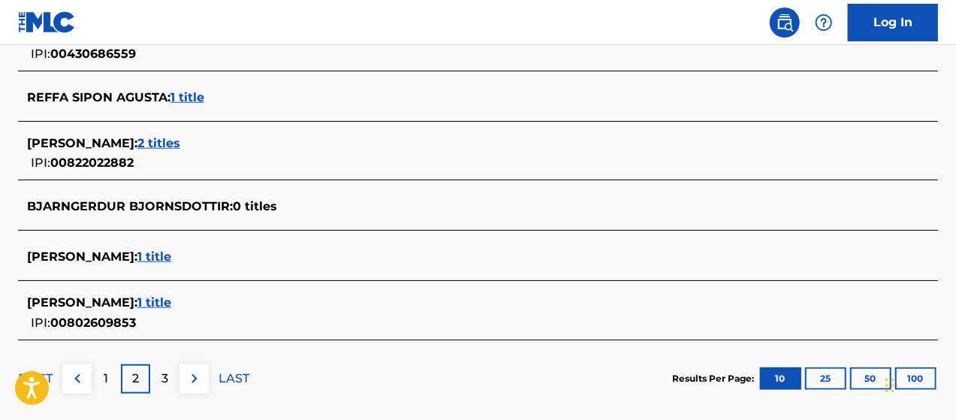
scroll to position [729, 0]
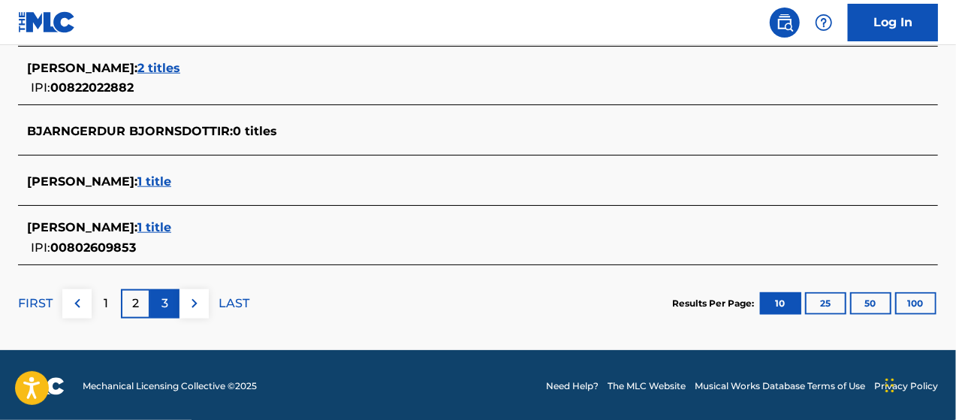
click at [165, 301] on p "3" at bounding box center [165, 303] width 7 height 18
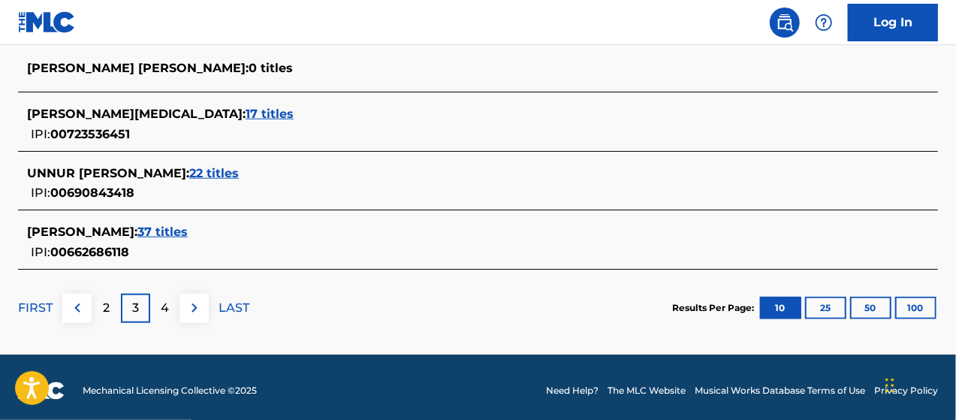
scroll to position [747, 0]
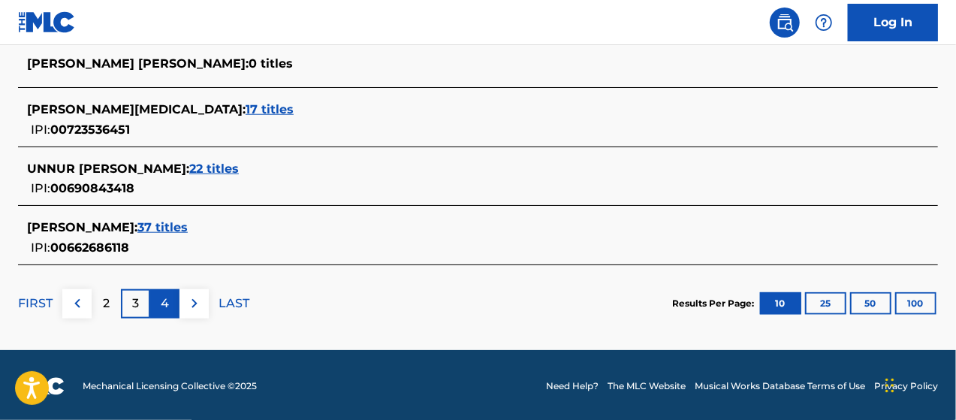
click at [171, 301] on div "4" at bounding box center [164, 303] width 29 height 29
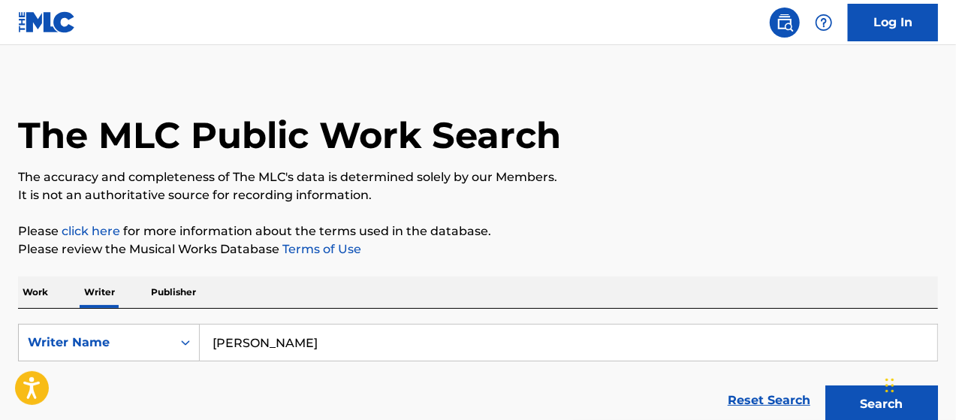
scroll to position [0, 0]
